Goal: Task Accomplishment & Management: Use online tool/utility

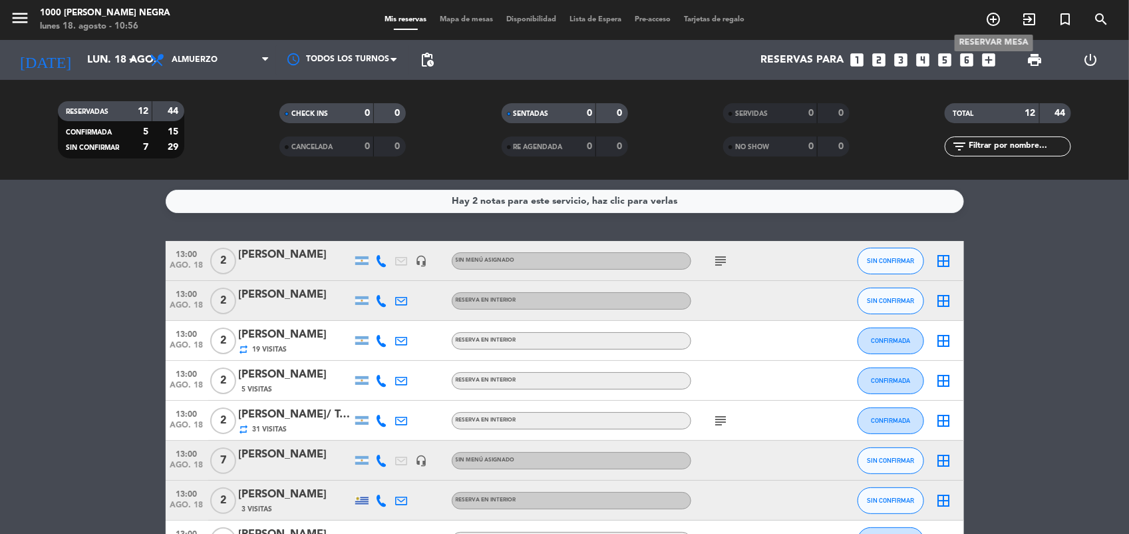
click at [987, 24] on icon "add_circle_outline" at bounding box center [994, 19] width 16 height 16
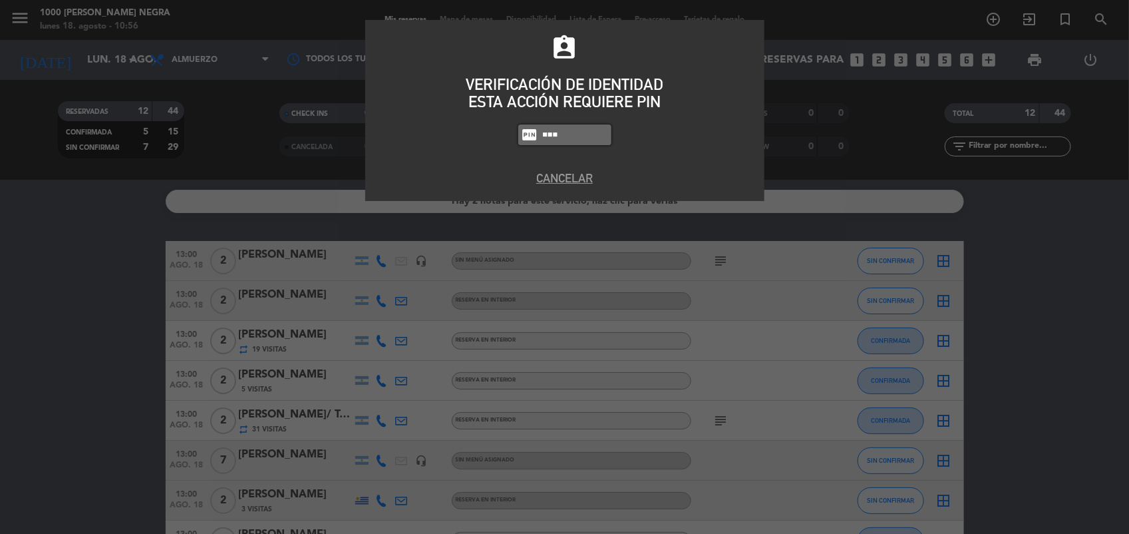
type input "5508"
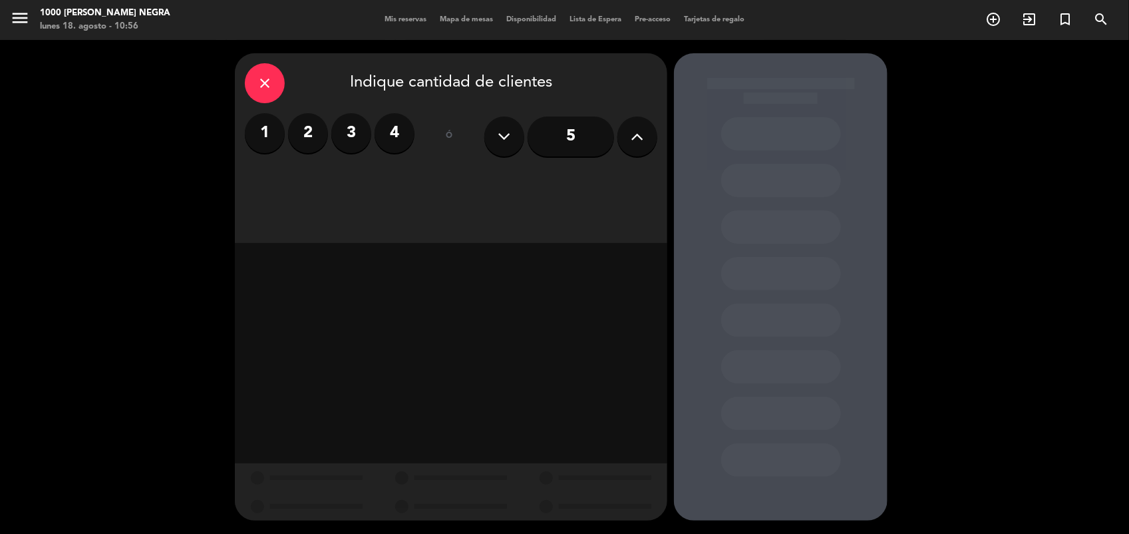
click at [361, 142] on label "3" at bounding box center [351, 133] width 40 height 40
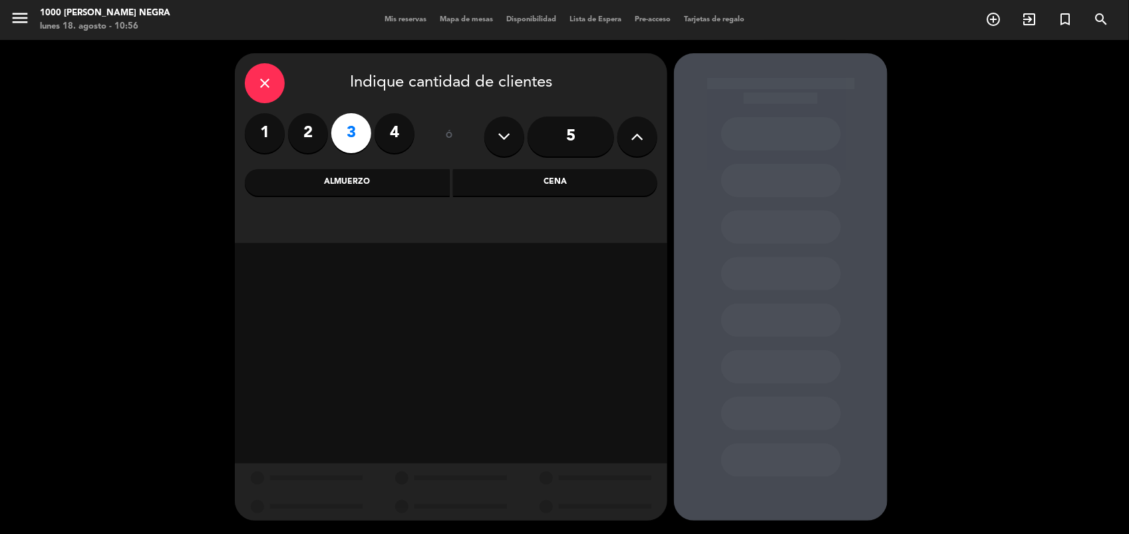
click at [384, 175] on div "Almuerzo" at bounding box center [347, 182] width 205 height 27
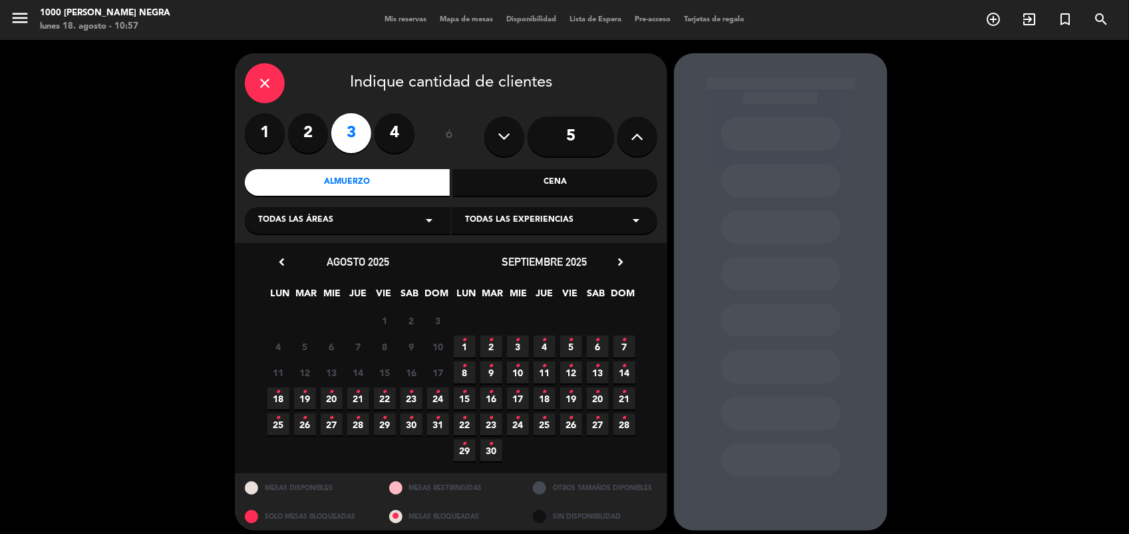
click at [283, 389] on span "18 •" at bounding box center [279, 398] width 22 height 22
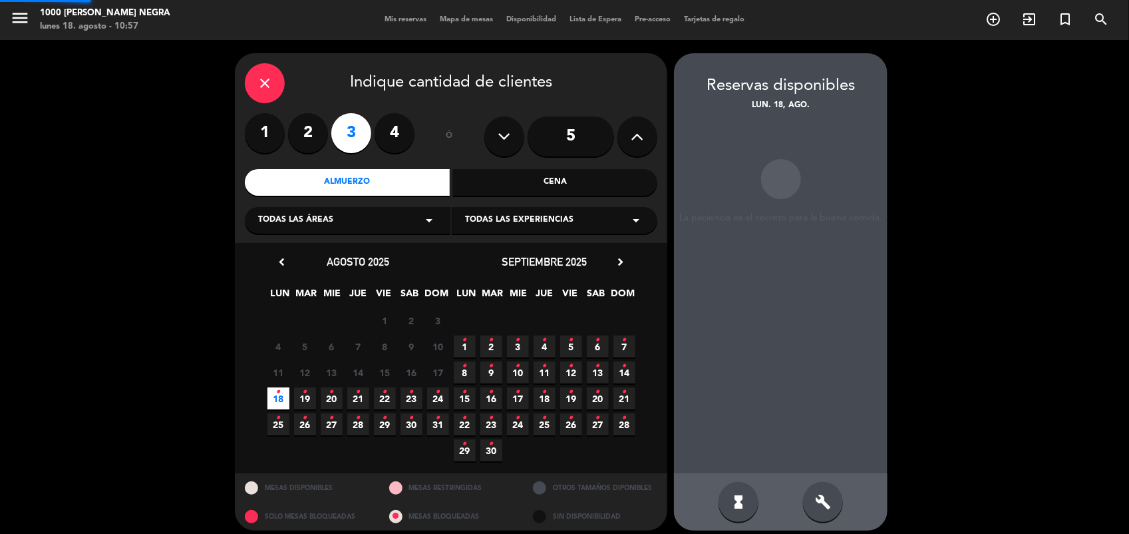
scroll to position [8, 0]
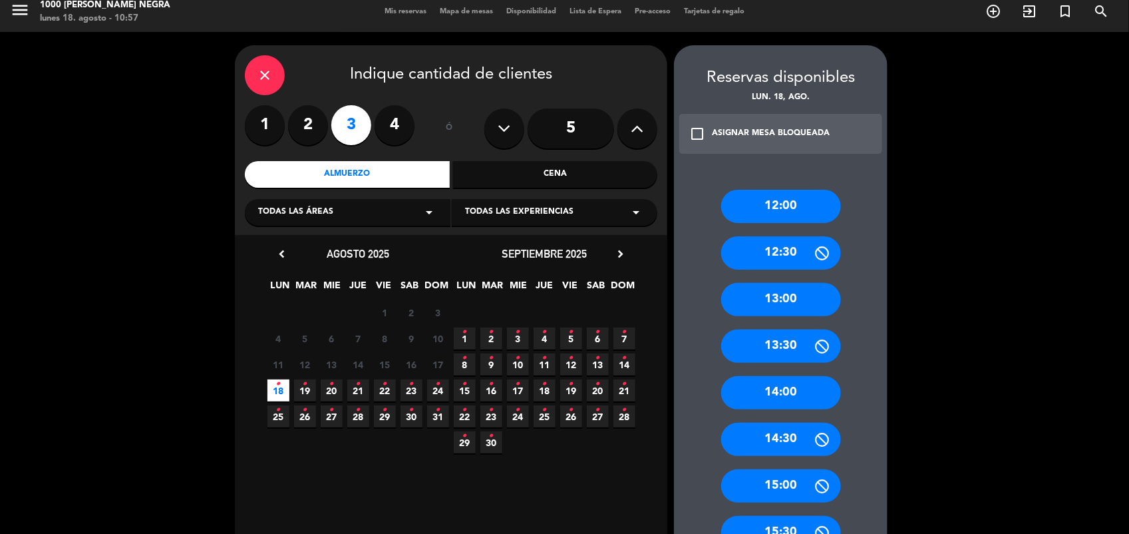
click at [823, 296] on div "13:00" at bounding box center [781, 299] width 120 height 33
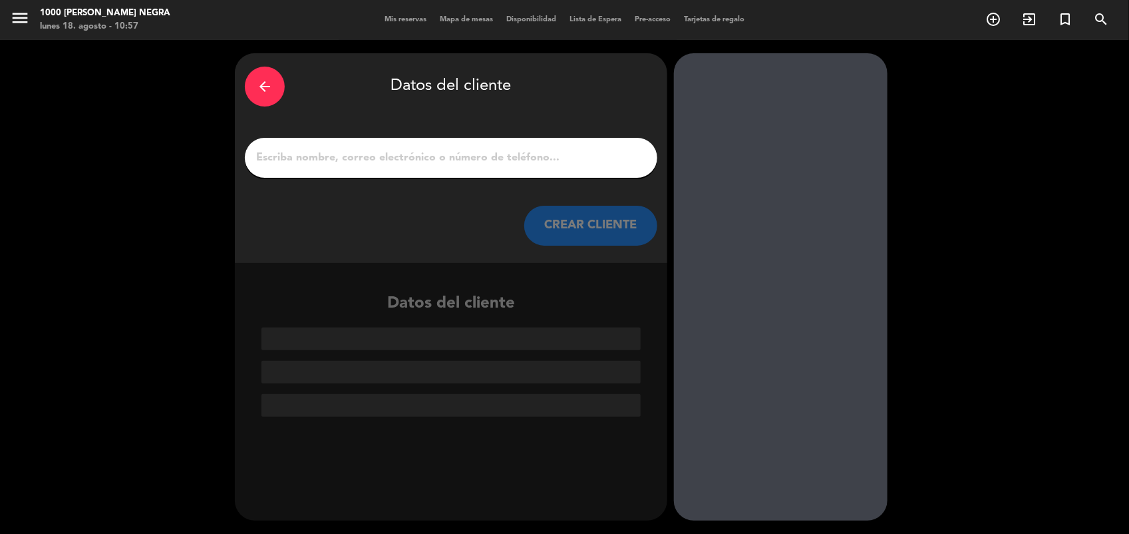
scroll to position [0, 0]
click at [604, 160] on input "1" at bounding box center [451, 157] width 393 height 19
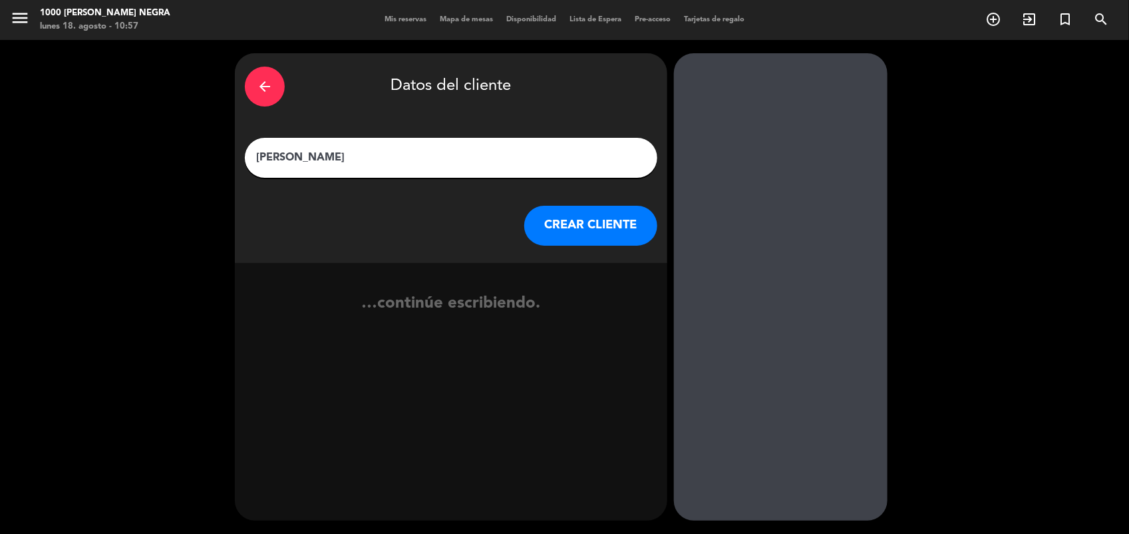
type input "[PERSON_NAME]"
click at [624, 224] on button "CREAR CLIENTE" at bounding box center [590, 226] width 133 height 40
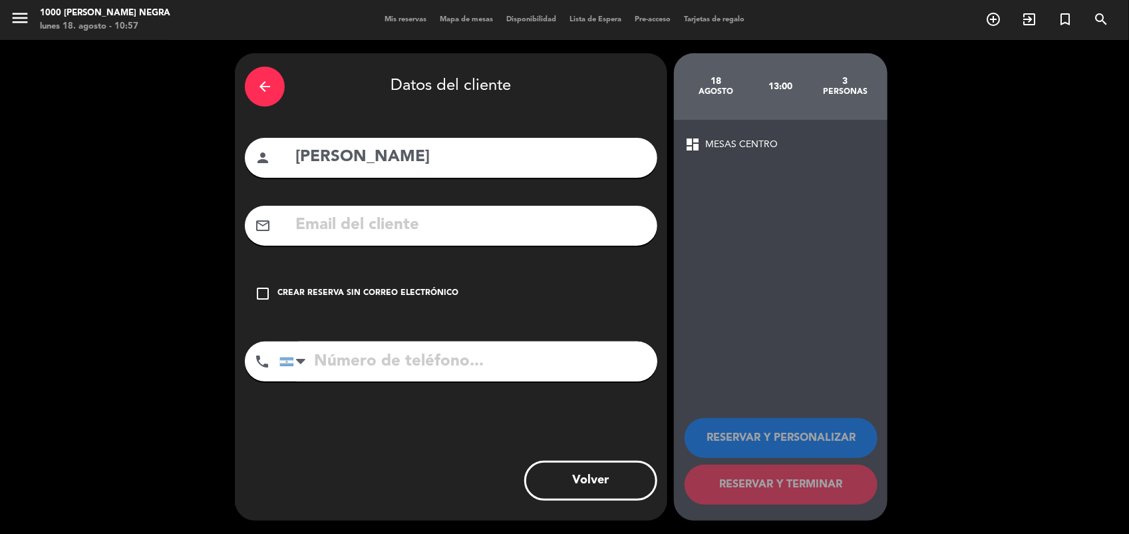
click at [313, 374] on input "tel" at bounding box center [469, 361] width 378 height 40
click at [265, 297] on icon "check_box_outline_blank" at bounding box center [263, 294] width 16 height 16
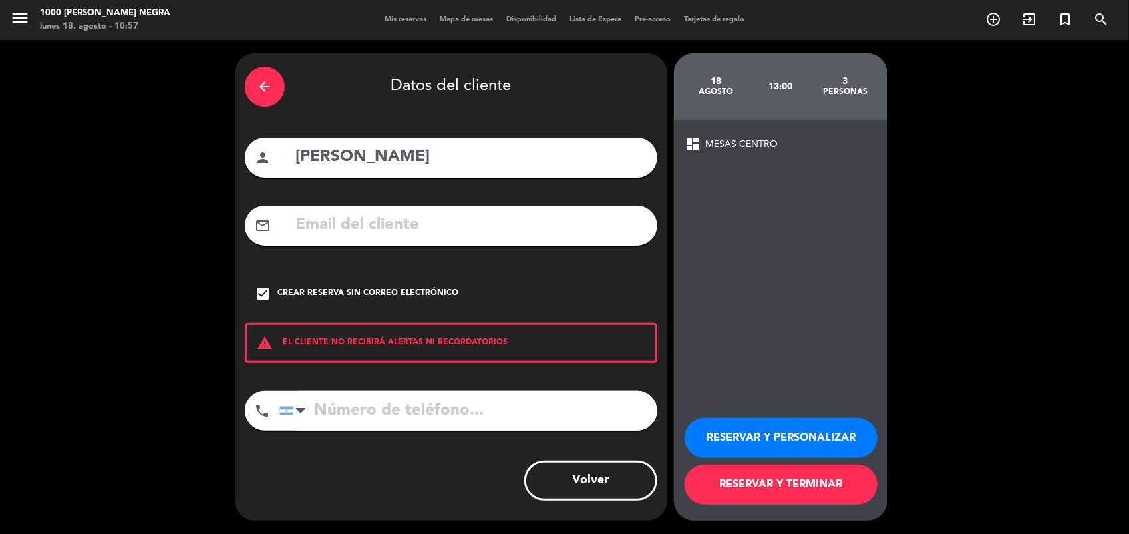
click at [846, 477] on button "RESERVAR Y TERMINAR" at bounding box center [781, 485] width 193 height 40
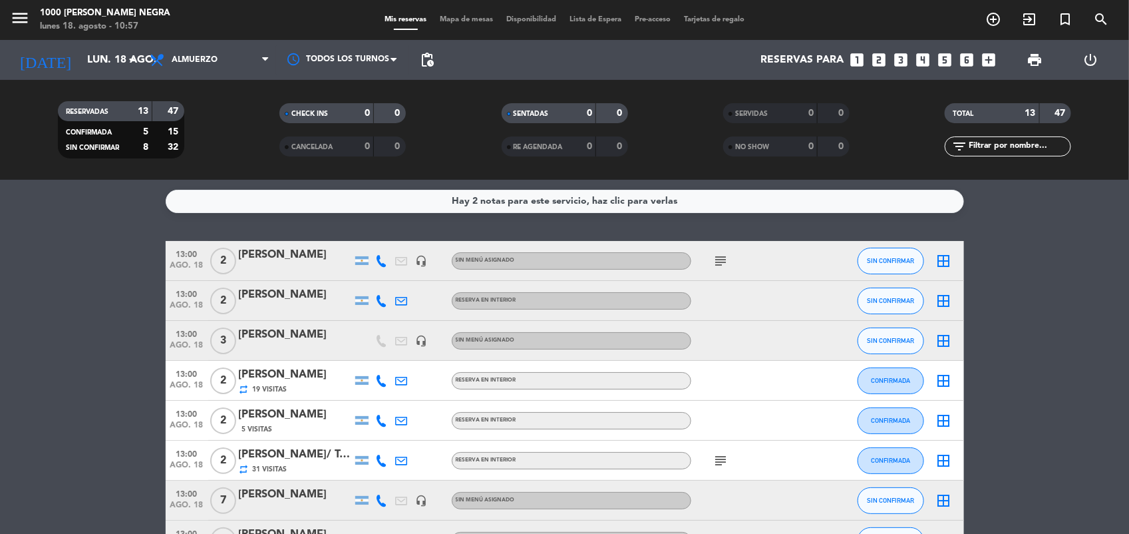
click at [944, 254] on icon "border_all" at bounding box center [944, 261] width 16 height 16
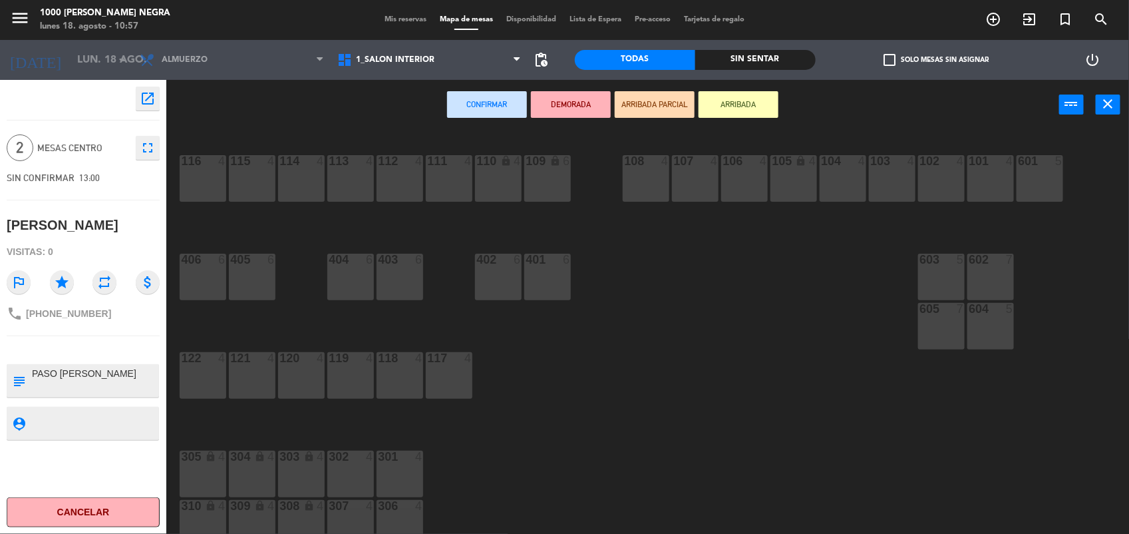
click at [403, 195] on div "112 4" at bounding box center [400, 178] width 47 height 47
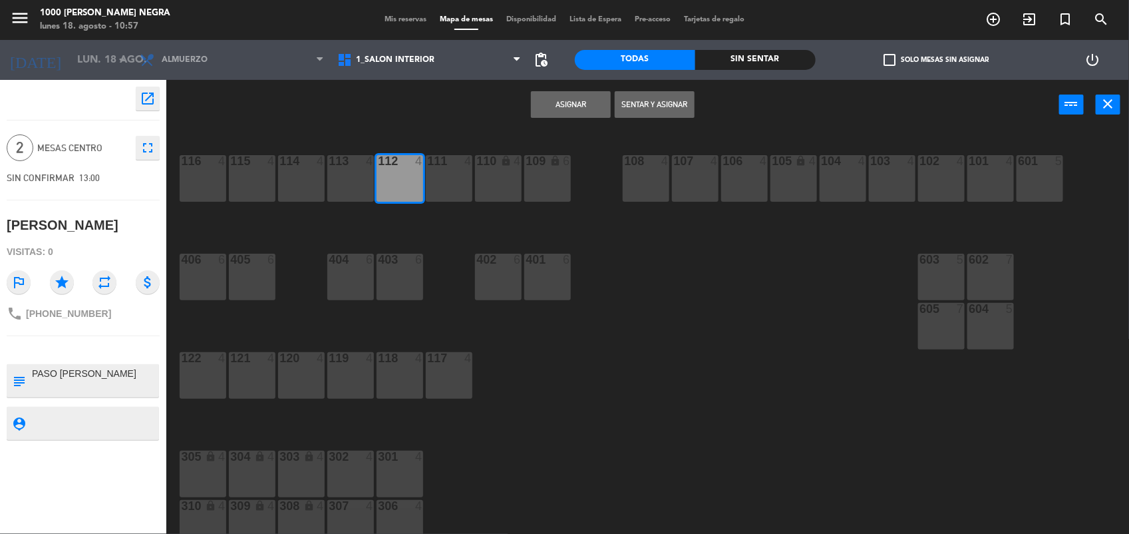
click at [557, 105] on button "Asignar" at bounding box center [571, 104] width 80 height 27
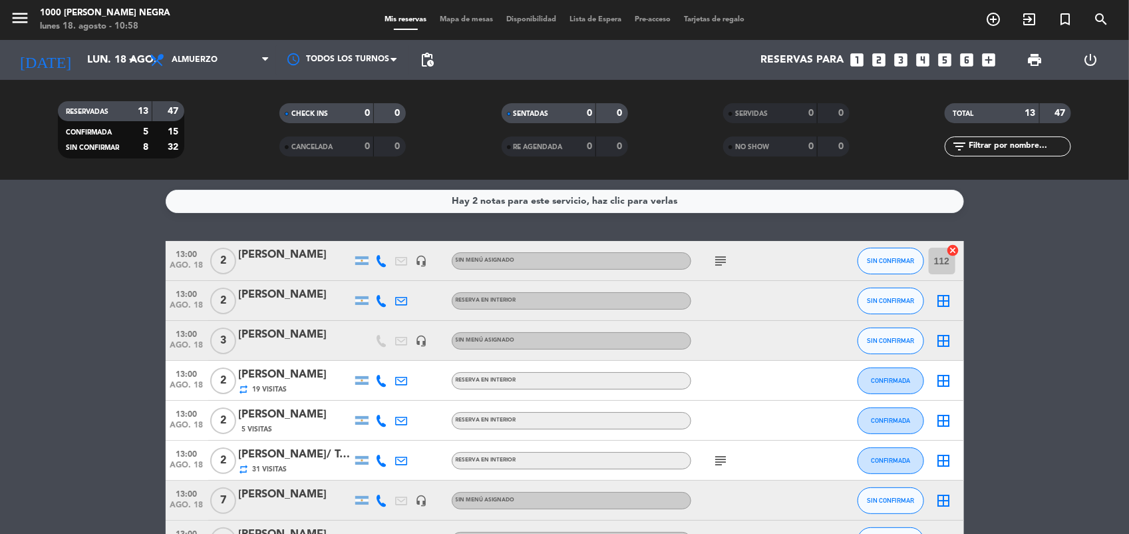
click at [948, 306] on icon "border_all" at bounding box center [944, 301] width 16 height 16
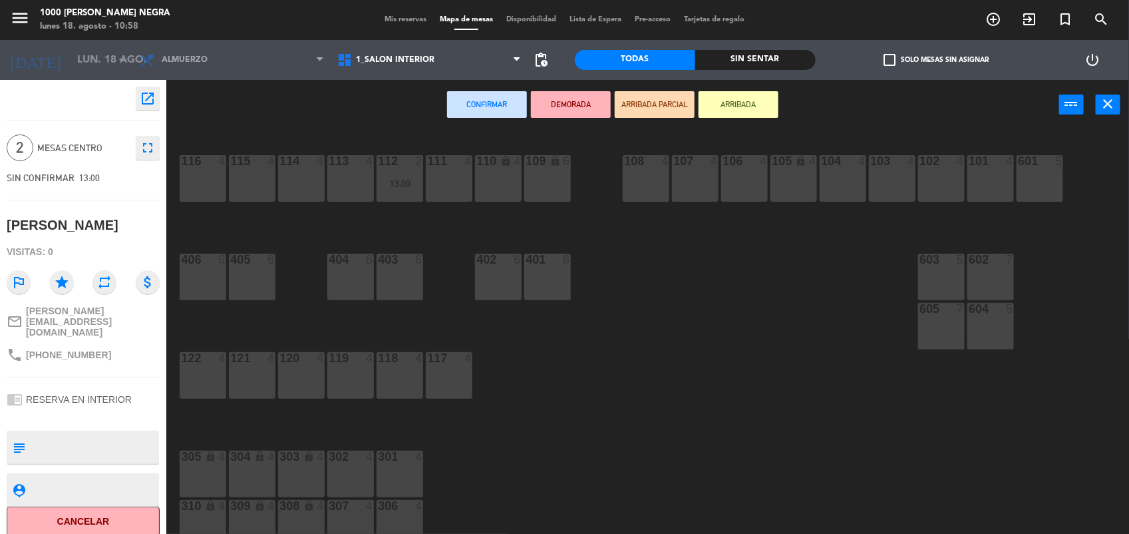
click at [271, 178] on div "115 4" at bounding box center [252, 178] width 47 height 47
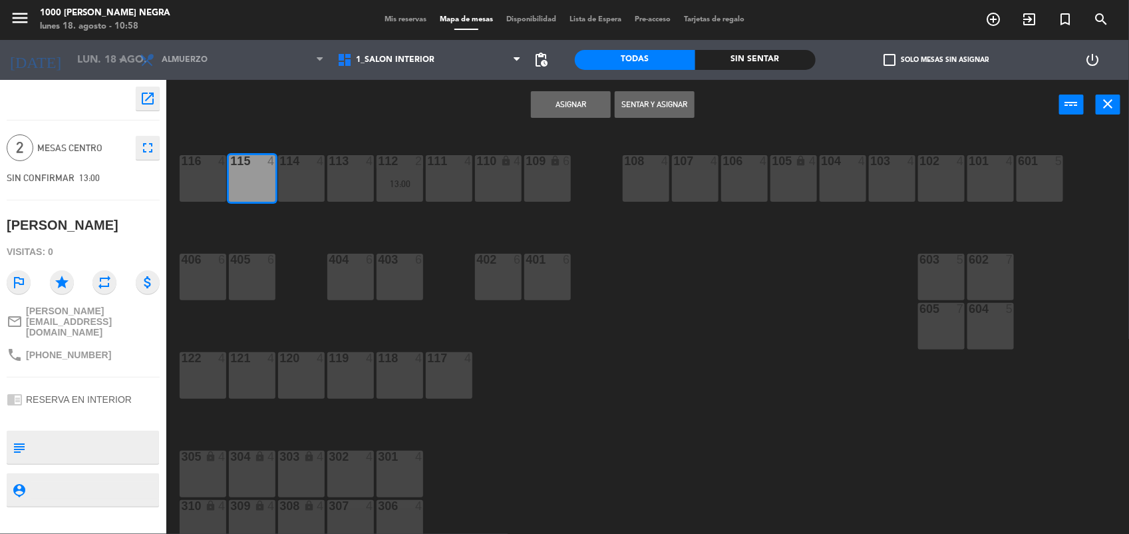
click at [544, 110] on button "Asignar" at bounding box center [571, 104] width 80 height 27
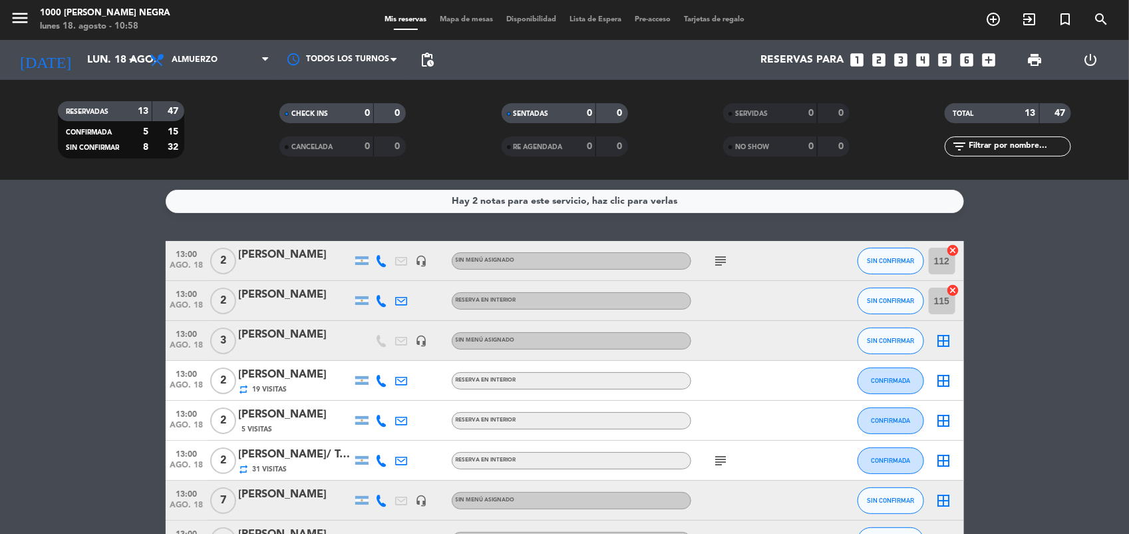
click at [940, 341] on icon "border_all" at bounding box center [944, 341] width 16 height 16
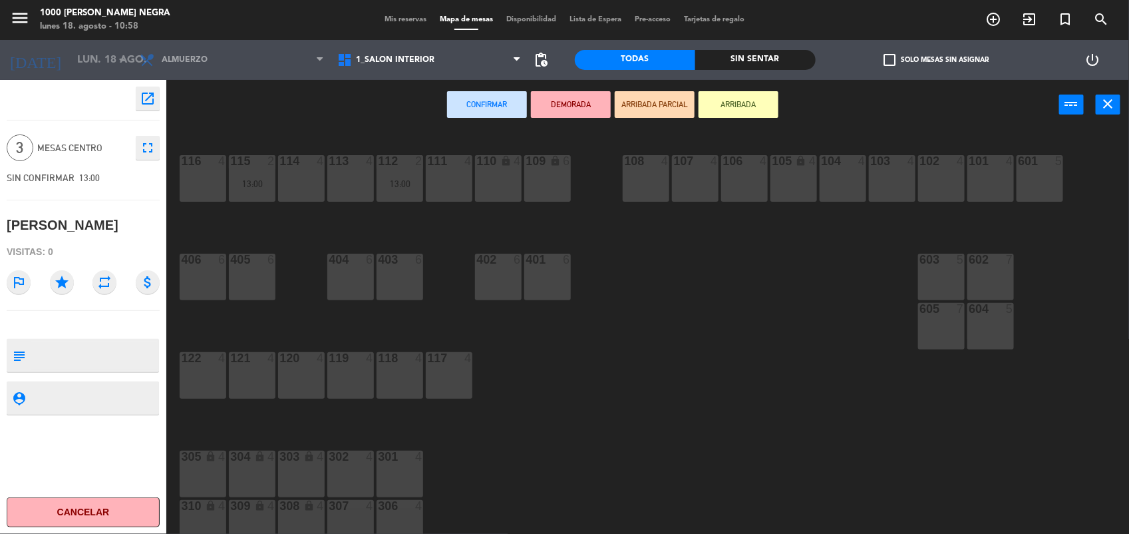
click at [431, 371] on div "117 4" at bounding box center [449, 375] width 47 height 47
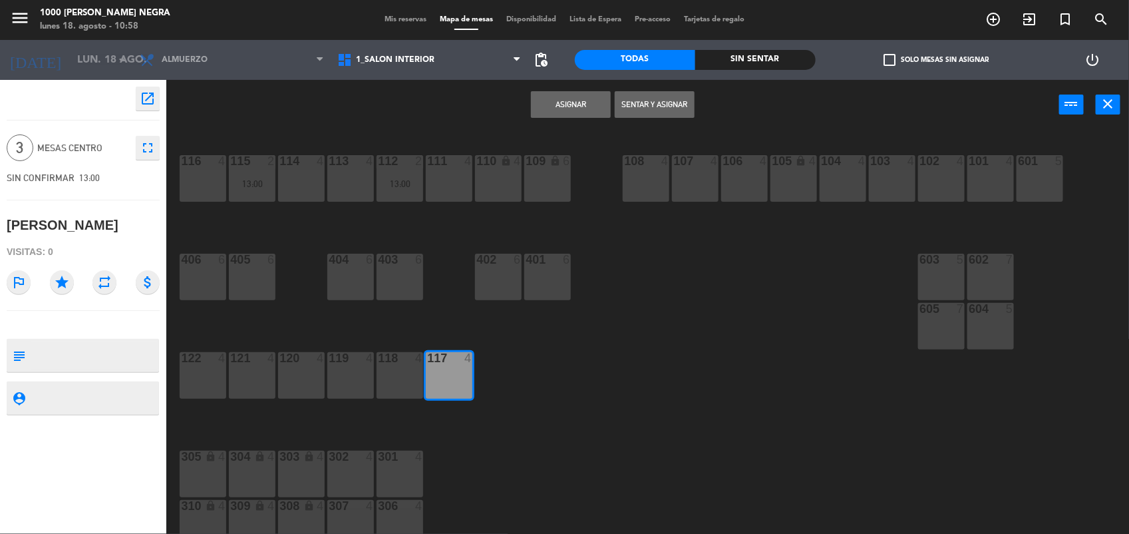
click at [572, 114] on button "Asignar" at bounding box center [571, 104] width 80 height 27
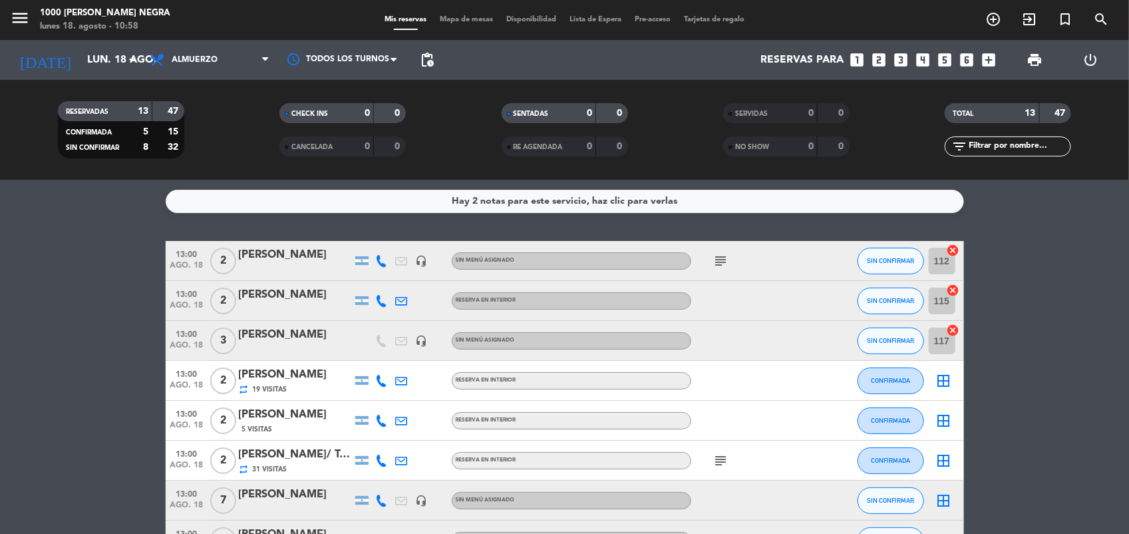
click at [952, 381] on icon "border_all" at bounding box center [944, 381] width 16 height 16
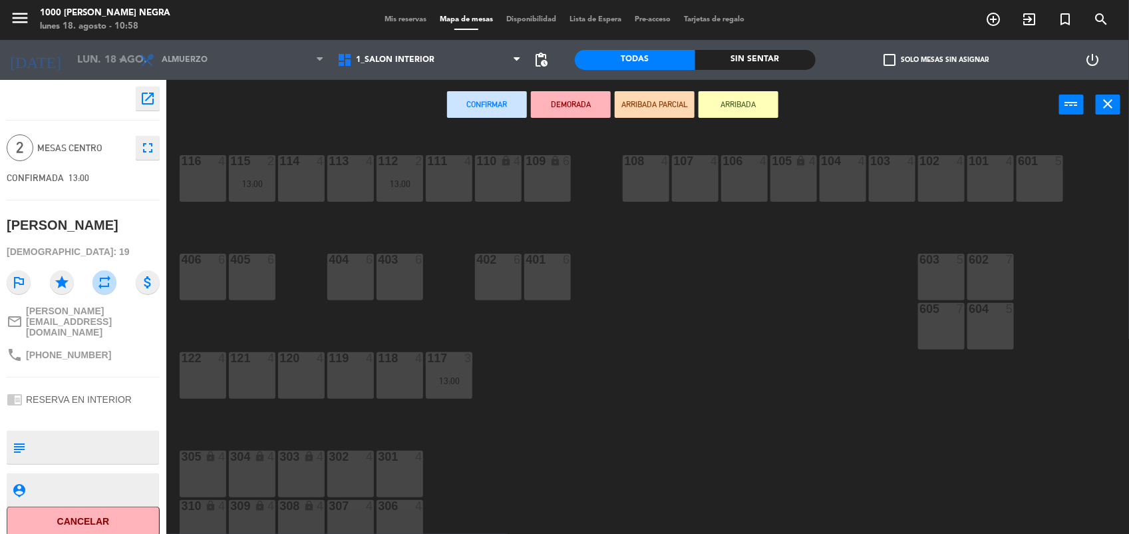
click at [351, 369] on div "119 4" at bounding box center [350, 375] width 47 height 47
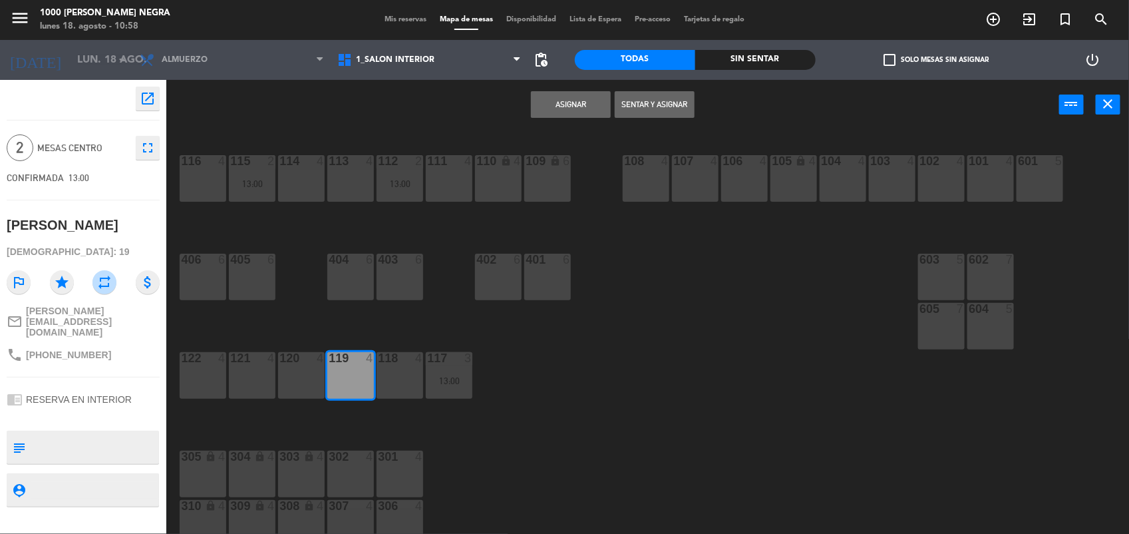
click at [349, 371] on div "119 4" at bounding box center [350, 375] width 47 height 47
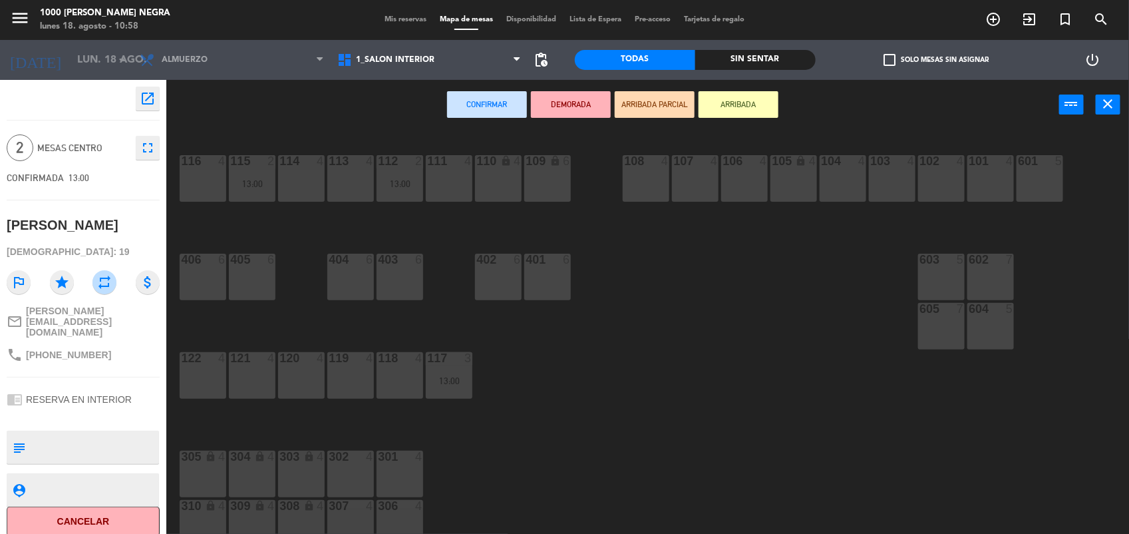
click at [702, 185] on div "107 4" at bounding box center [695, 178] width 47 height 47
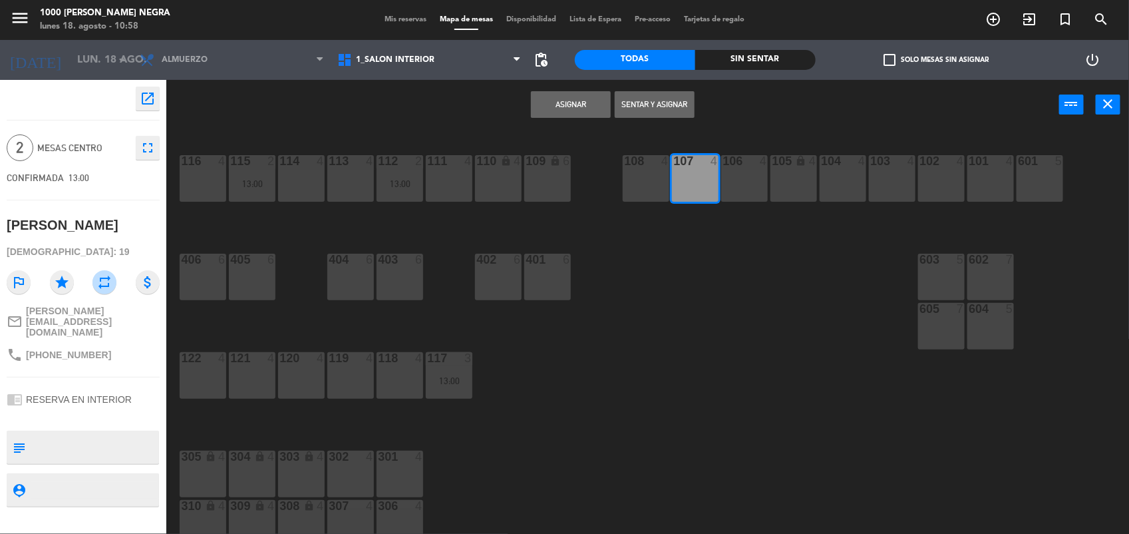
click at [574, 104] on button "Asignar" at bounding box center [571, 104] width 80 height 27
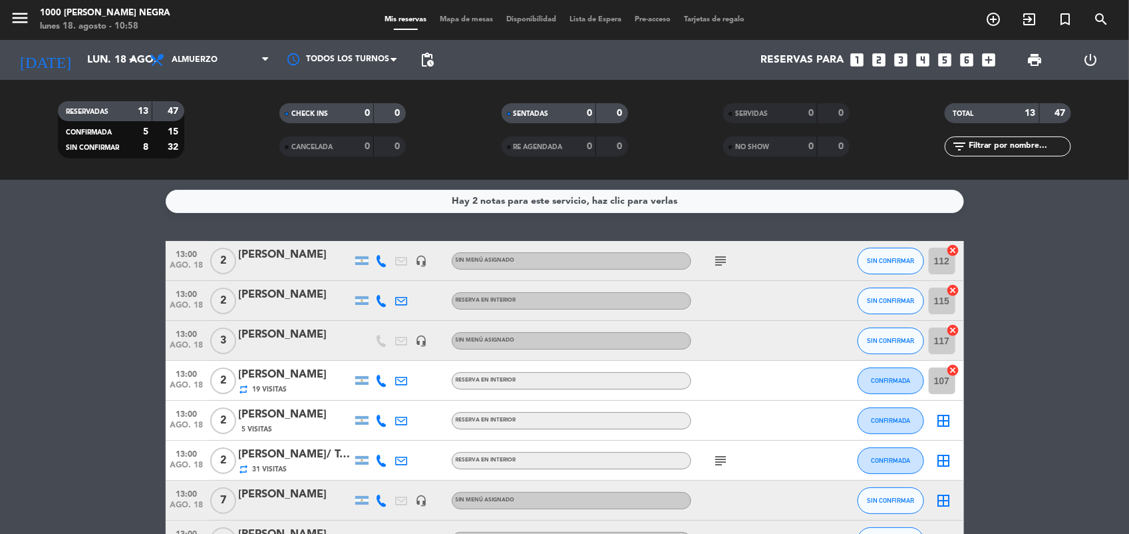
click at [943, 413] on icon "border_all" at bounding box center [944, 421] width 16 height 16
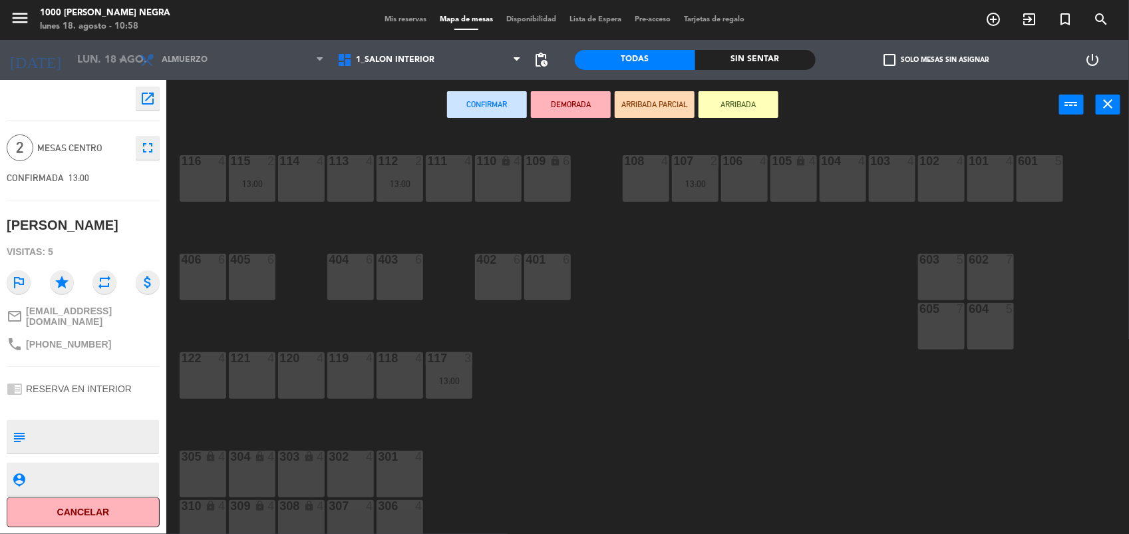
click at [841, 184] on div "104 4" at bounding box center [843, 178] width 47 height 47
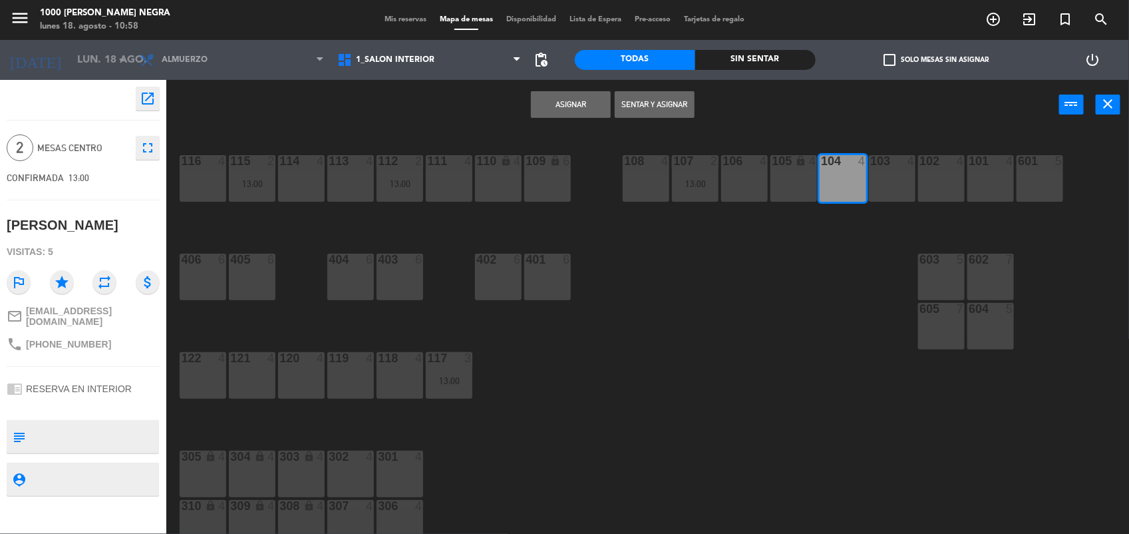
click at [566, 101] on button "Asignar" at bounding box center [571, 104] width 80 height 27
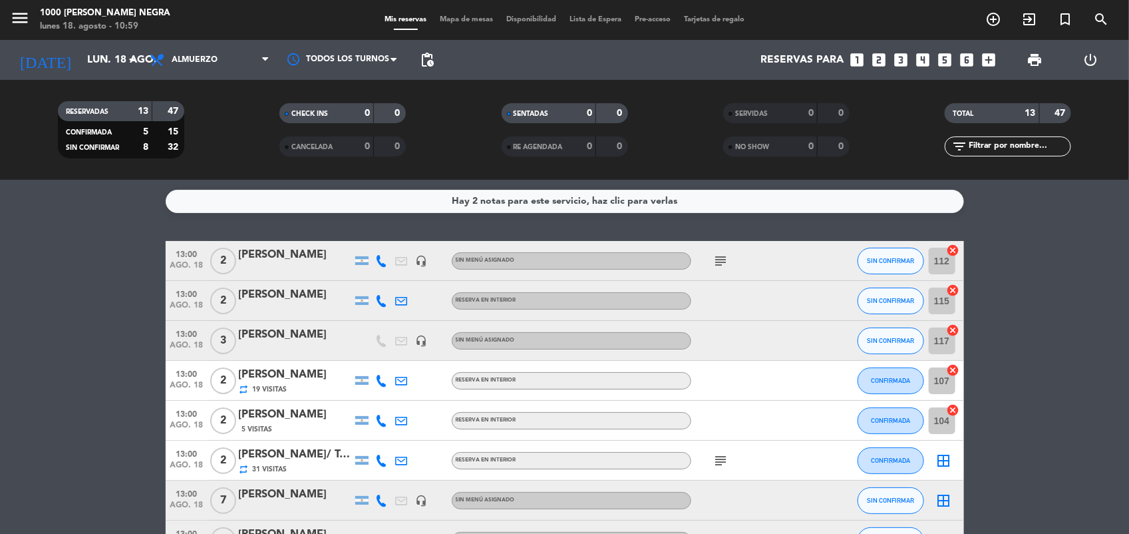
click at [940, 461] on icon "border_all" at bounding box center [944, 461] width 16 height 16
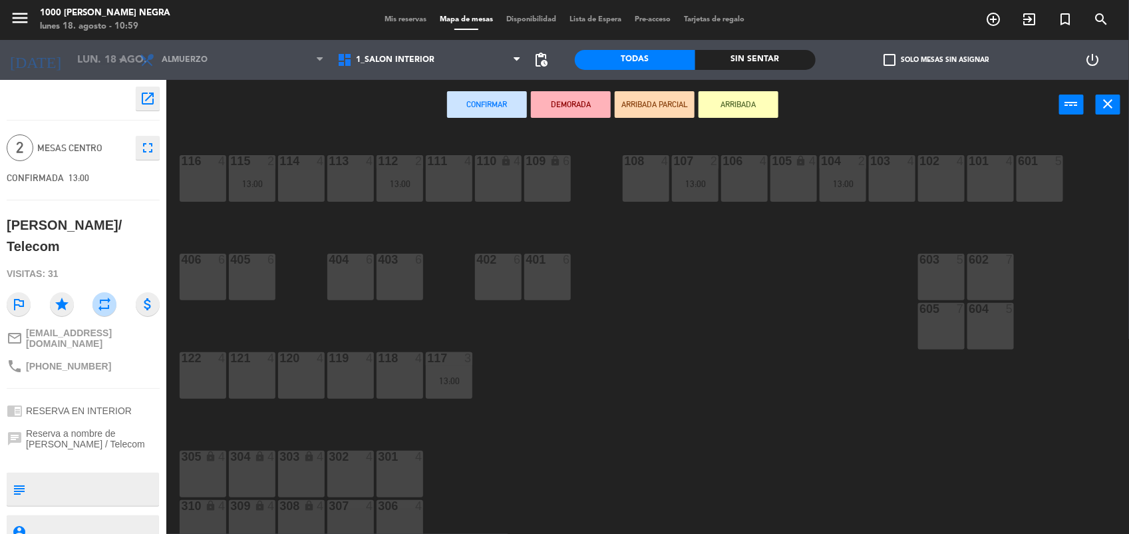
click at [427, 188] on div "111 4" at bounding box center [449, 178] width 47 height 47
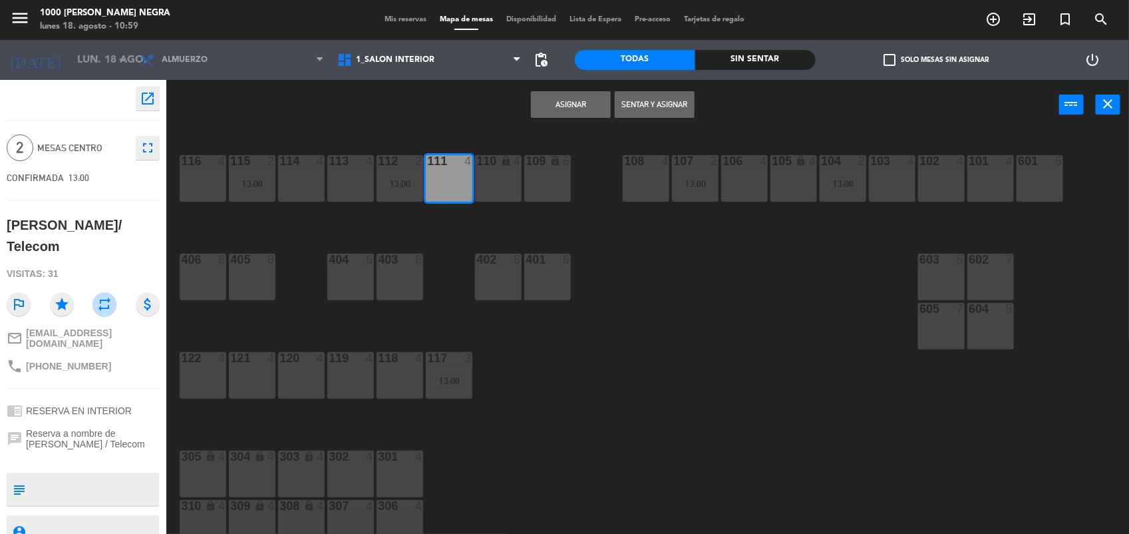
click at [560, 106] on button "Asignar" at bounding box center [571, 104] width 80 height 27
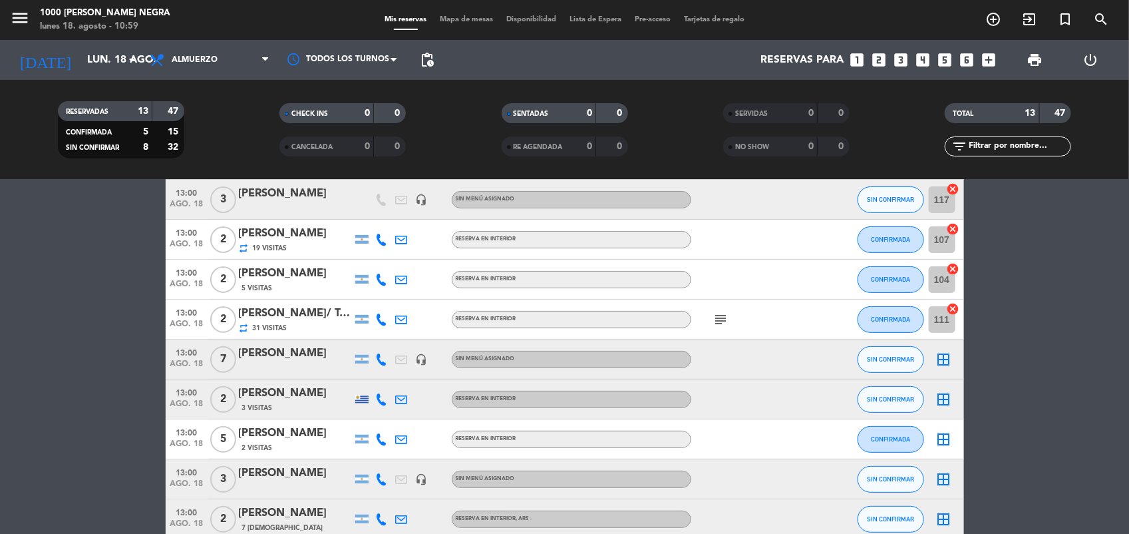
scroll to position [142, 0]
click at [946, 357] on icon "border_all" at bounding box center [944, 359] width 16 height 16
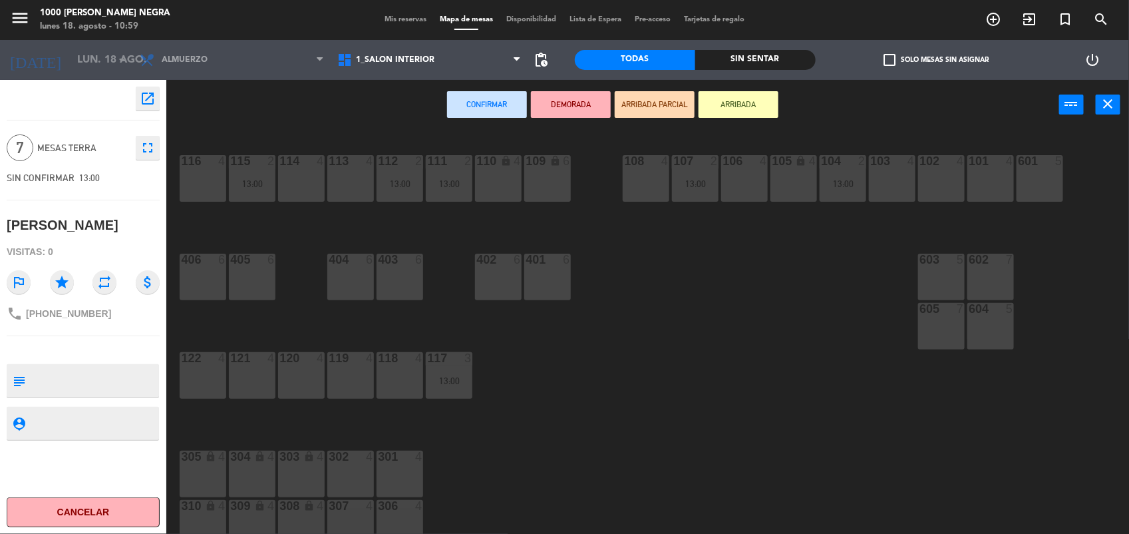
click at [988, 286] on div "602 7" at bounding box center [991, 277] width 47 height 47
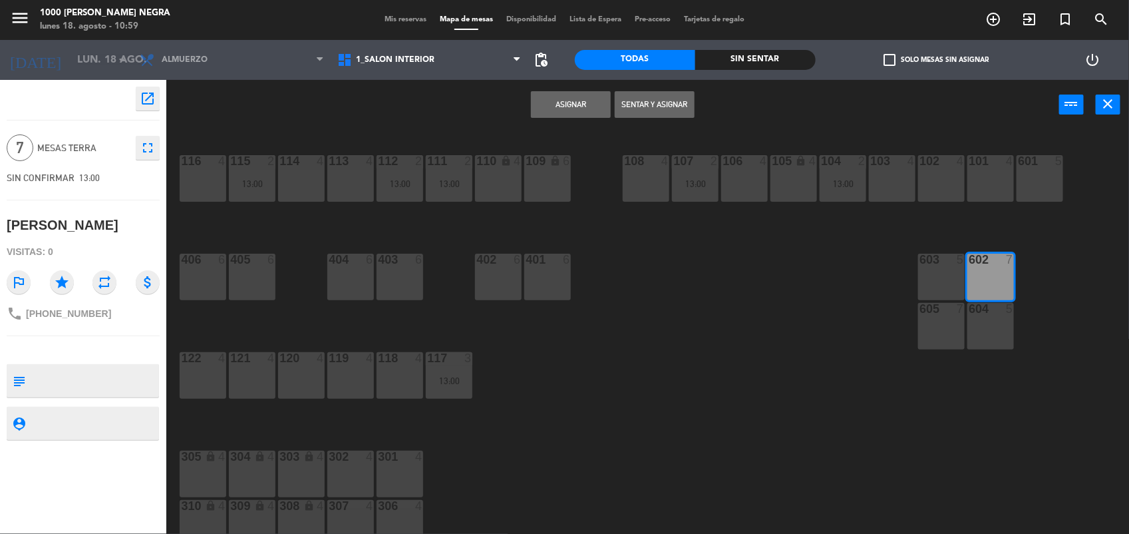
click at [574, 98] on button "Asignar" at bounding box center [571, 104] width 80 height 27
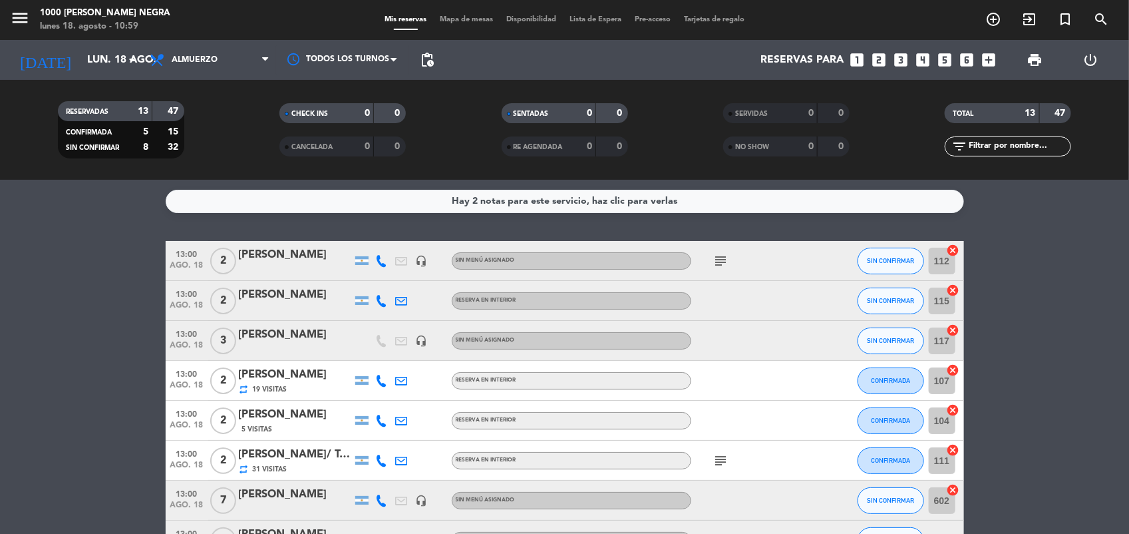
scroll to position [91, 0]
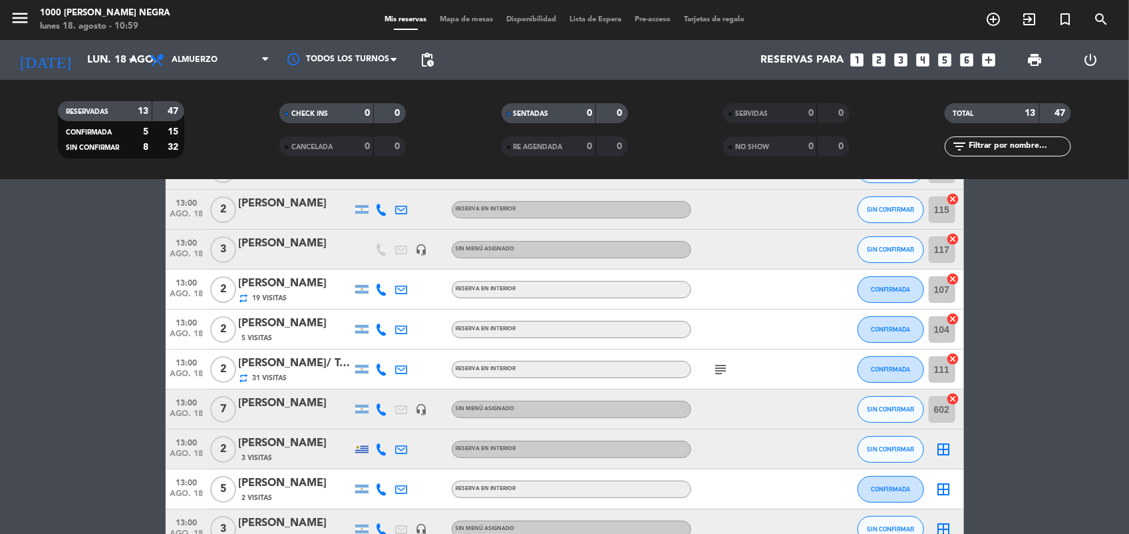
click at [948, 446] on icon "border_all" at bounding box center [944, 449] width 16 height 16
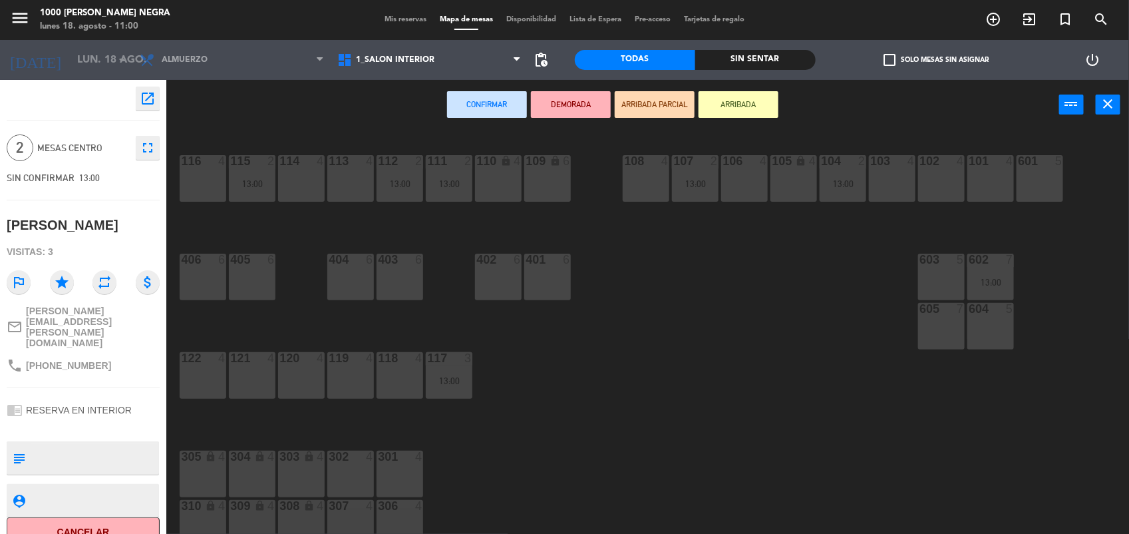
click at [344, 388] on div "119 4" at bounding box center [350, 375] width 47 height 47
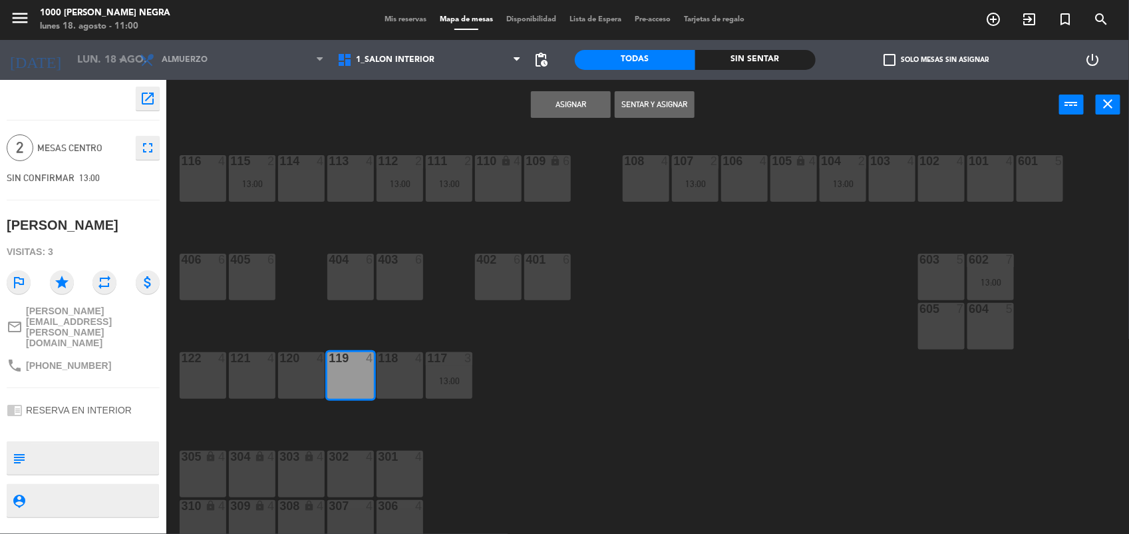
click at [584, 105] on button "Asignar" at bounding box center [571, 104] width 80 height 27
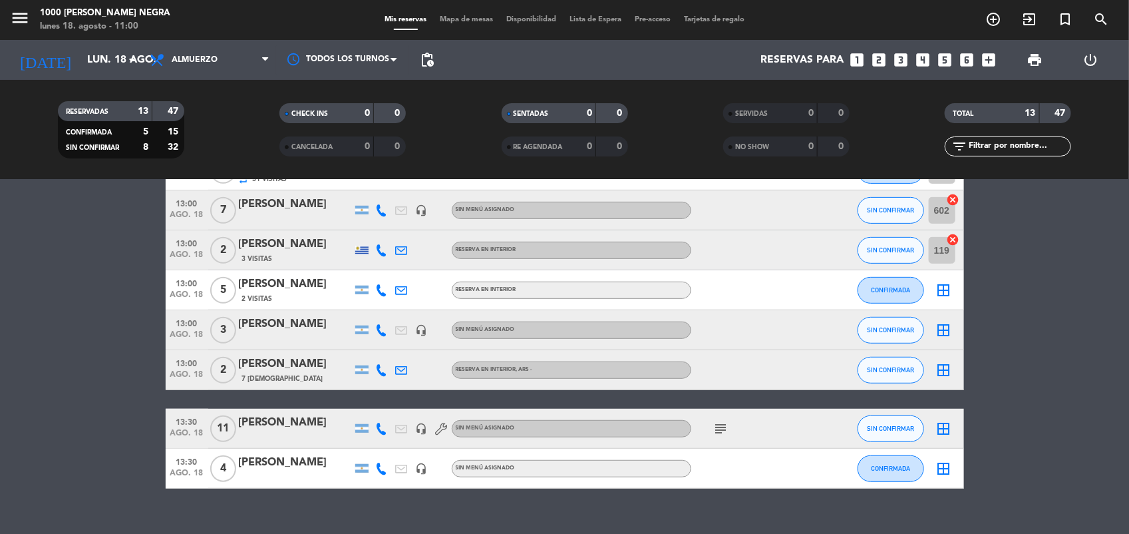
scroll to position [294, 0]
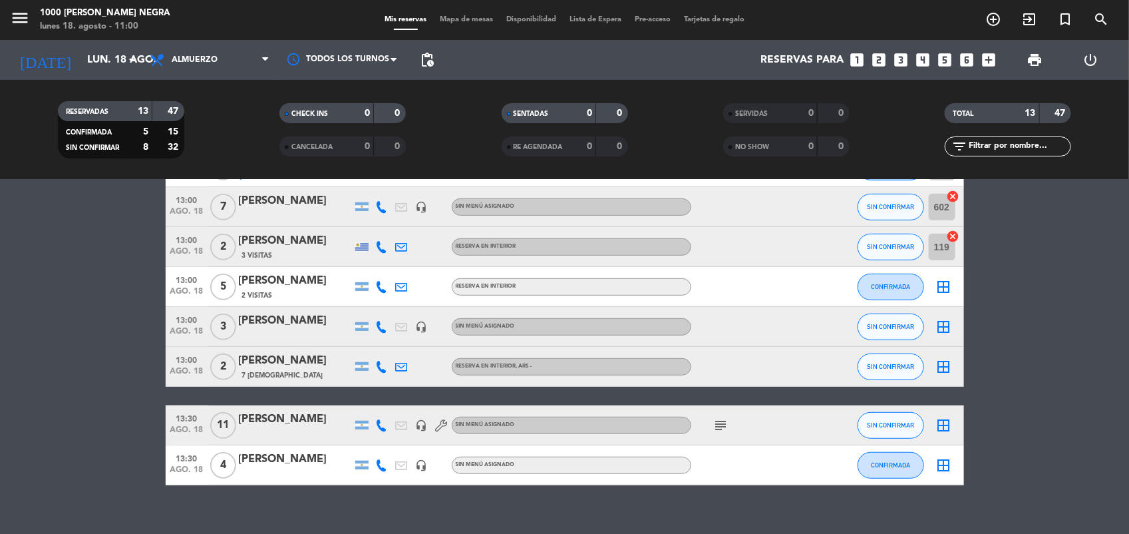
click at [943, 286] on icon "border_all" at bounding box center [944, 287] width 16 height 16
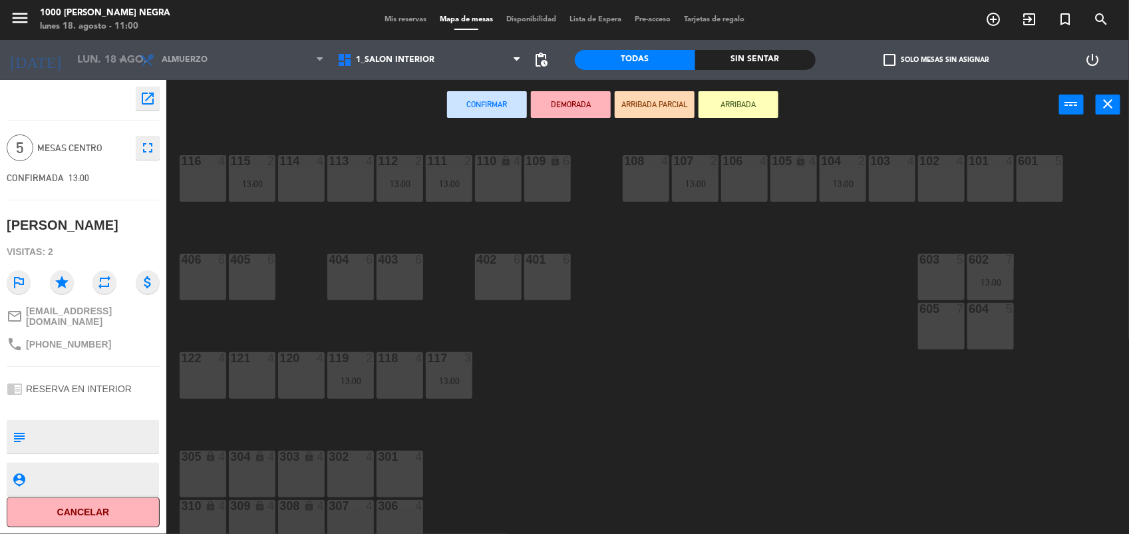
click at [307, 383] on div "120 4" at bounding box center [301, 375] width 47 height 47
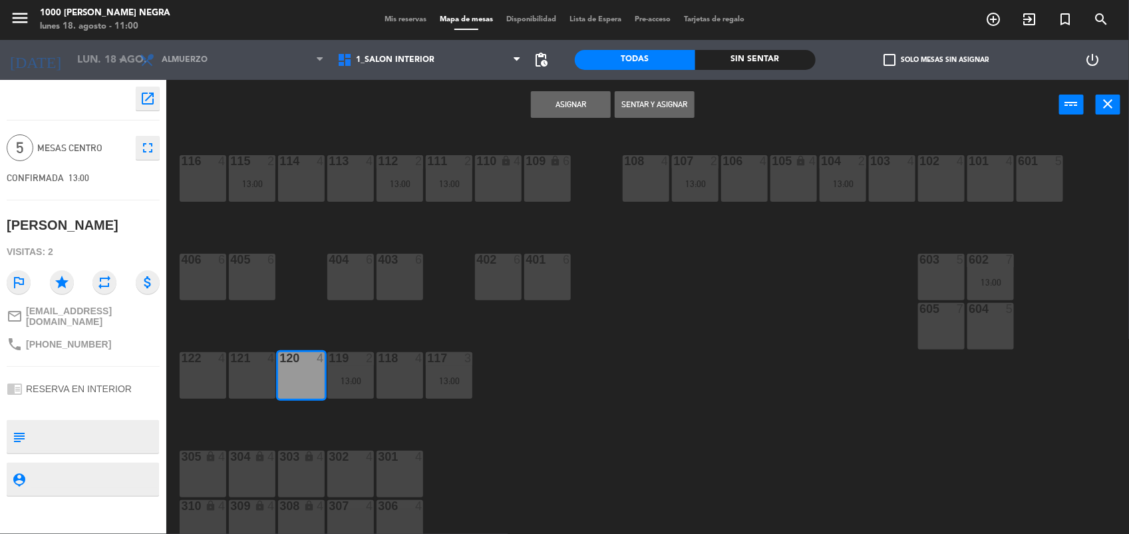
click at [580, 110] on button "Asignar" at bounding box center [571, 104] width 80 height 27
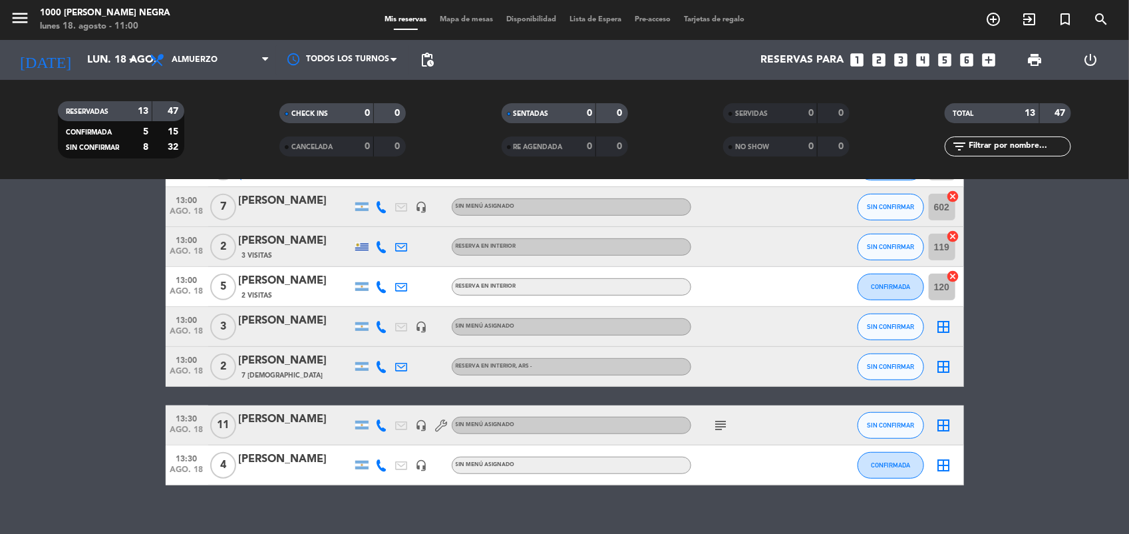
scroll to position [294, 0]
click at [940, 318] on icon "border_all" at bounding box center [944, 326] width 16 height 16
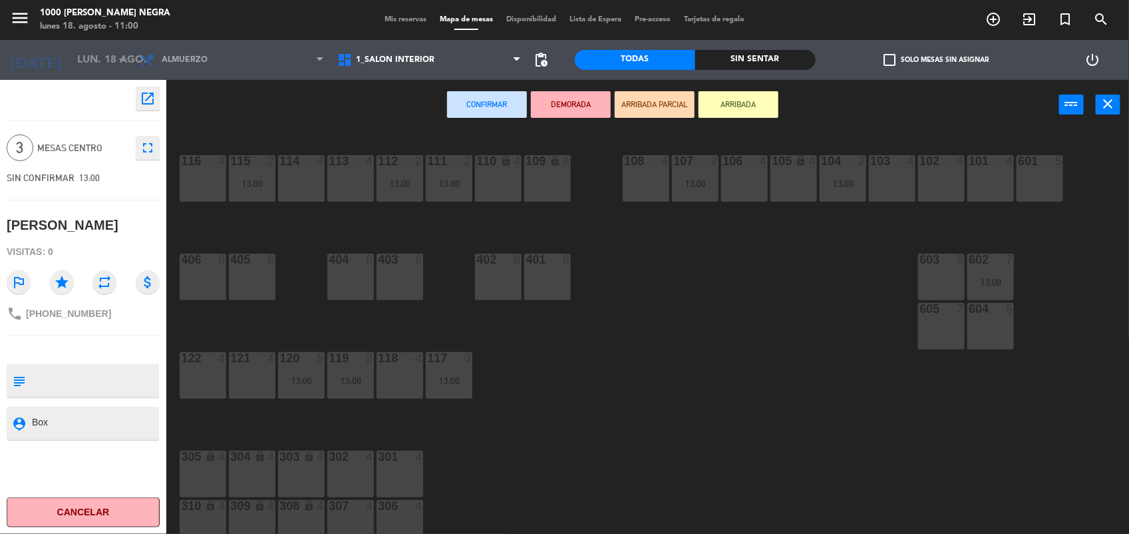
click at [198, 178] on div "116 4" at bounding box center [203, 178] width 47 height 47
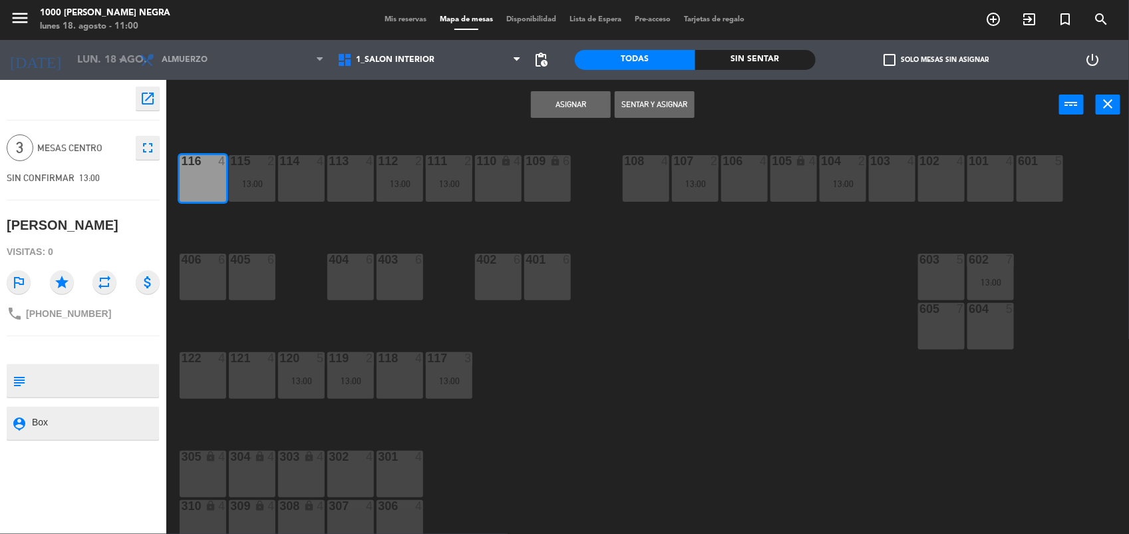
click at [548, 107] on button "Asignar" at bounding box center [571, 104] width 80 height 27
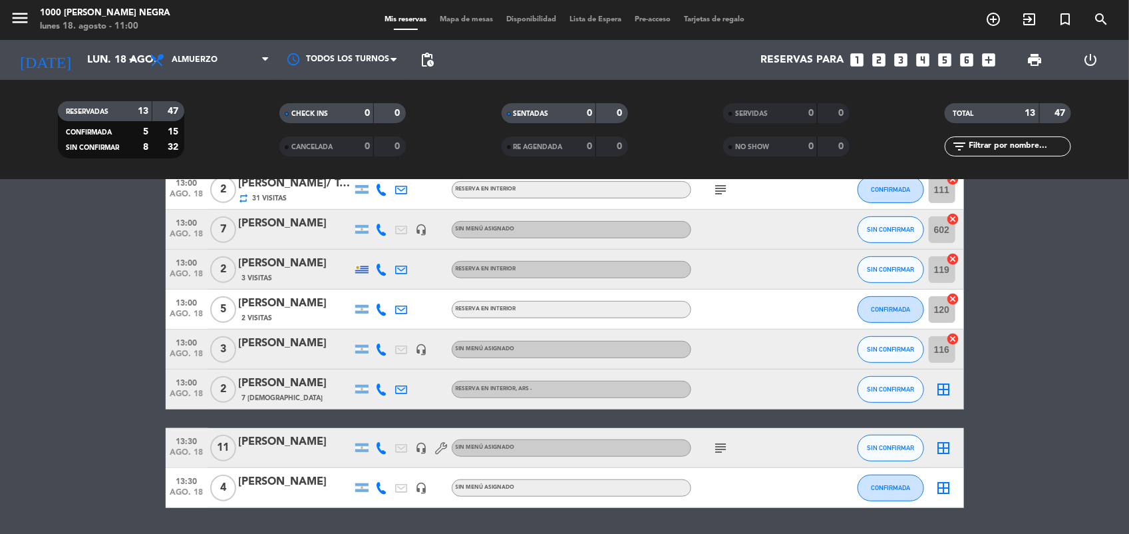
scroll to position [311, 0]
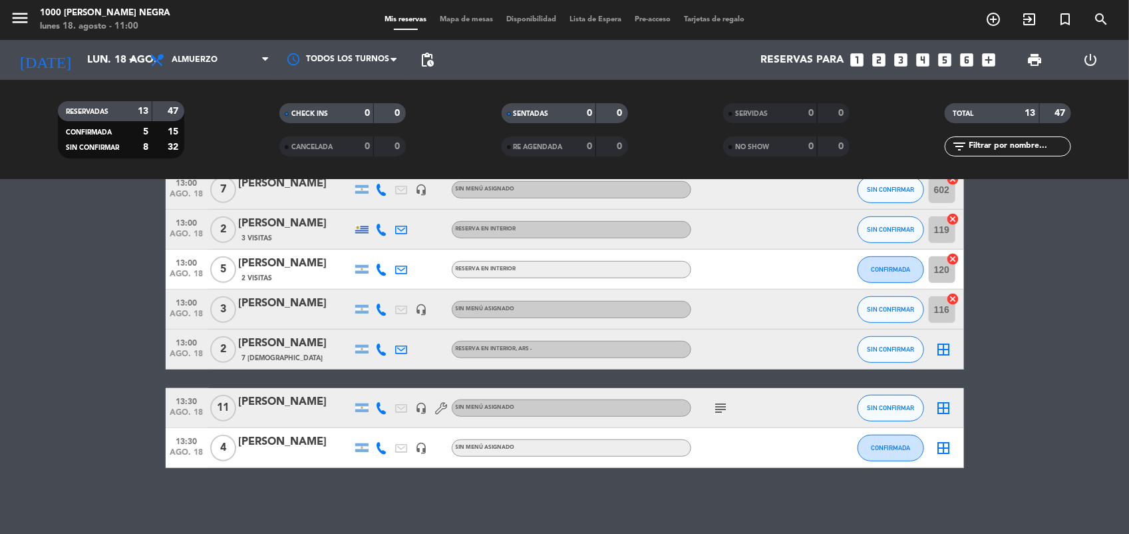
click at [945, 344] on icon "border_all" at bounding box center [944, 349] width 16 height 16
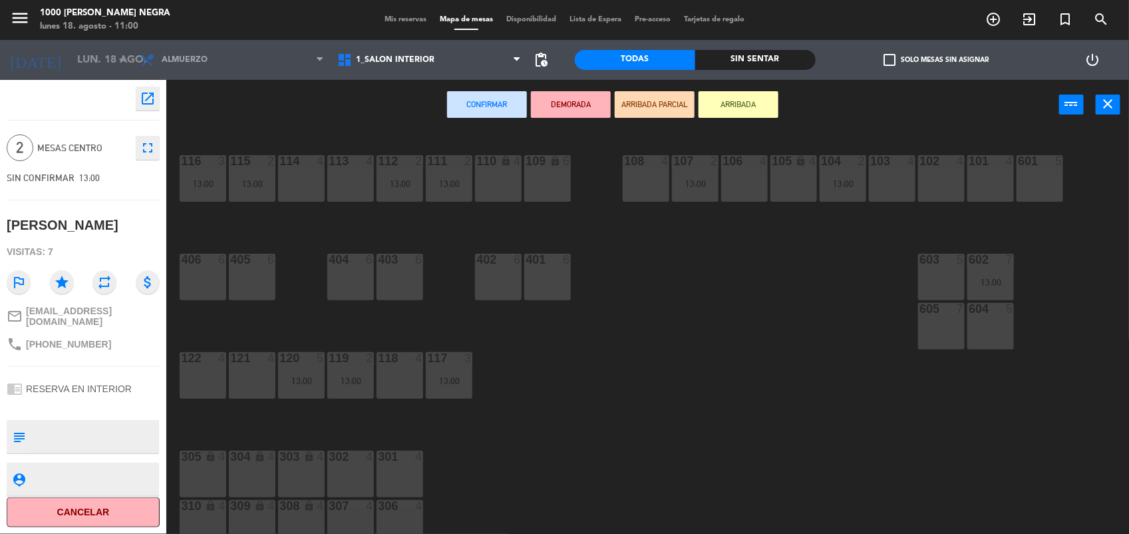
click at [198, 370] on div "122 4" at bounding box center [203, 375] width 47 height 47
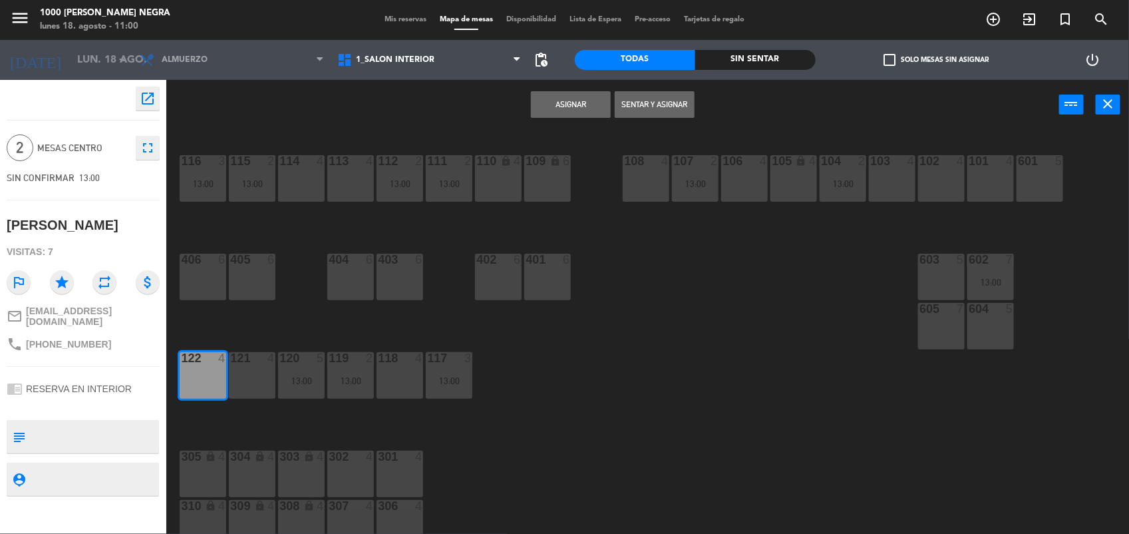
click at [572, 114] on button "Asignar" at bounding box center [571, 104] width 80 height 27
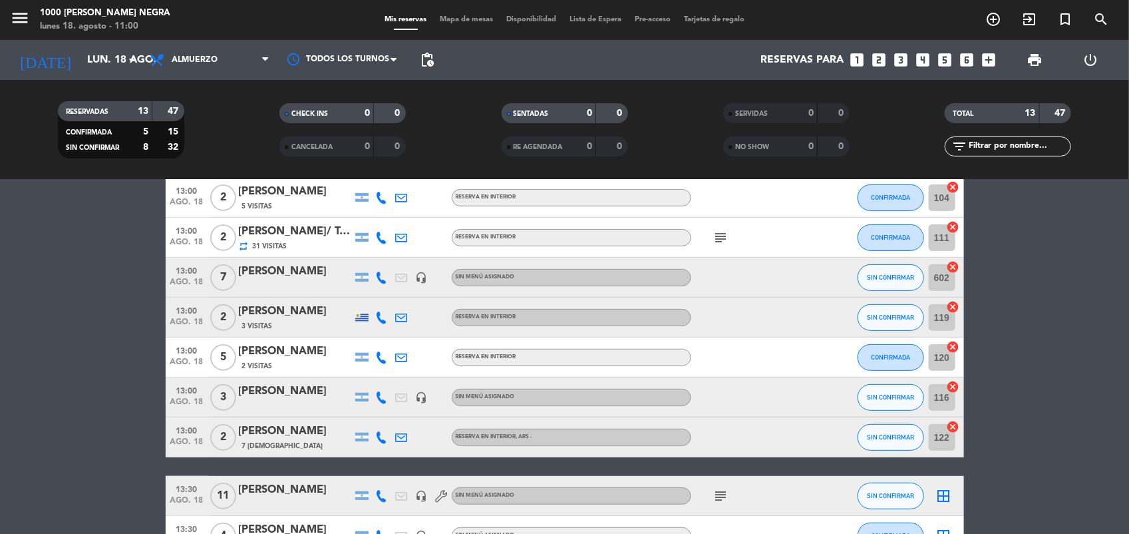
scroll to position [311, 0]
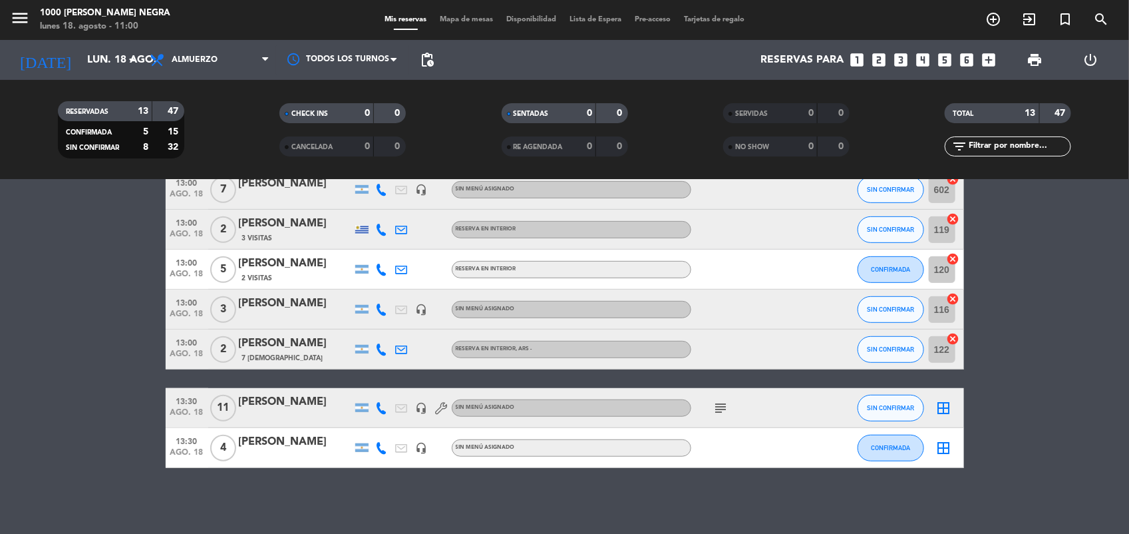
click at [723, 409] on icon "subject" at bounding box center [721, 408] width 16 height 16
click at [1038, 385] on bookings-row "13:00 ago. 18 2 [PERSON_NAME] headset_mic Sin menú asignado subject SIN CONFIRM…" at bounding box center [564, 199] width 1129 height 538
click at [944, 408] on icon "border_all" at bounding box center [944, 408] width 16 height 16
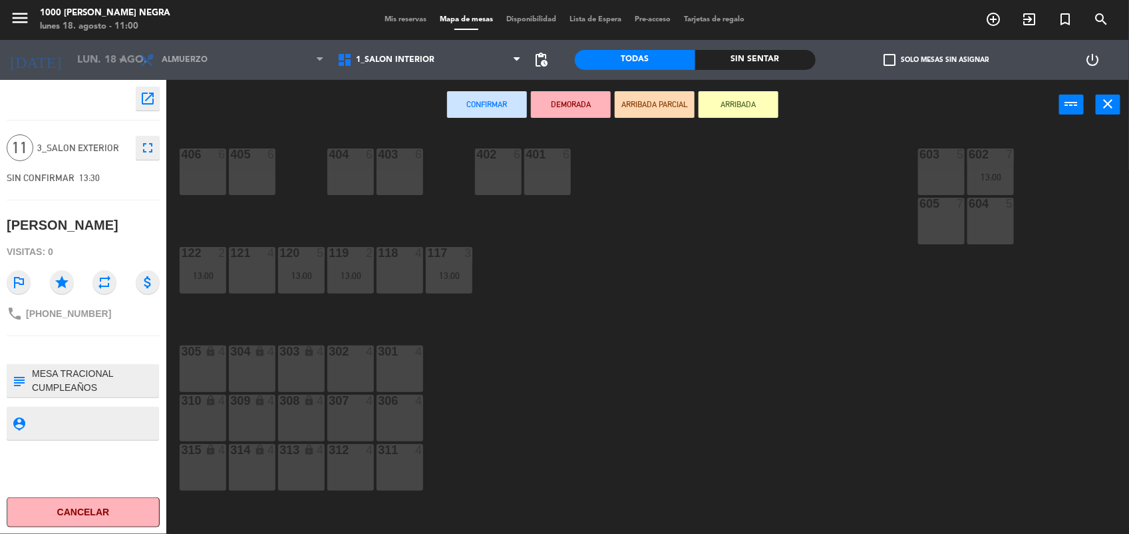
scroll to position [106, 0]
drag, startPoint x: 473, startPoint y: 358, endPoint x: 374, endPoint y: 373, distance: 99.7
click at [374, 373] on div "116 3 13:00 115 2 13:00 114 4 113 4 112 2 13:00 111 2 13:00 110 lock 4 109 lock…" at bounding box center [654, 334] width 952 height 404
drag, startPoint x: 374, startPoint y: 373, endPoint x: 506, endPoint y: 371, distance: 132.5
click at [506, 371] on div "116 3 13:00 115 2 13:00 114 4 113 4 112 2 13:00 111 2 13:00 110 lock 4 109 lock…" at bounding box center [654, 334] width 952 height 404
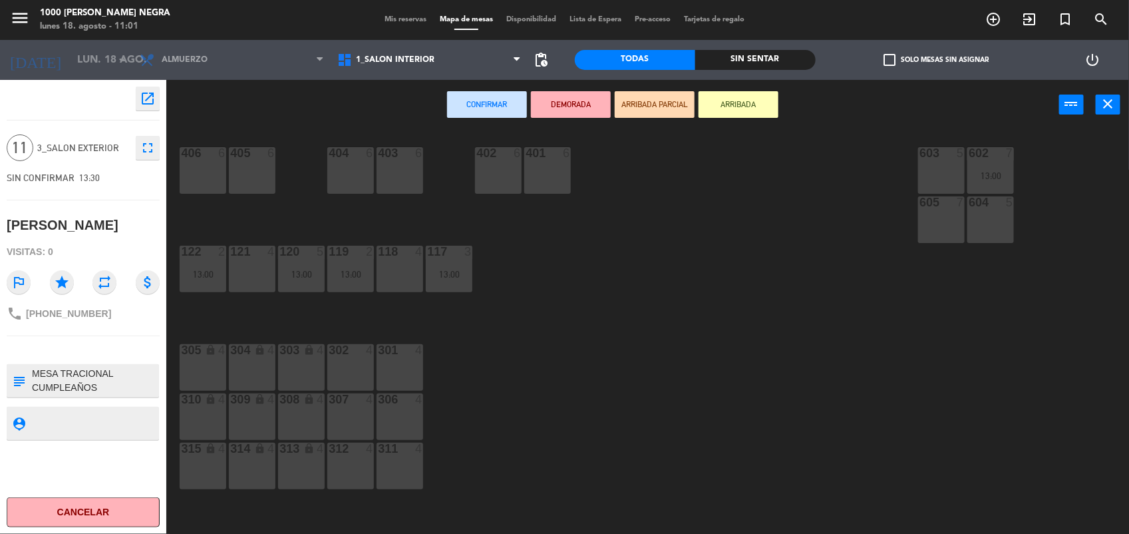
click at [406, 355] on div at bounding box center [400, 350] width 22 height 12
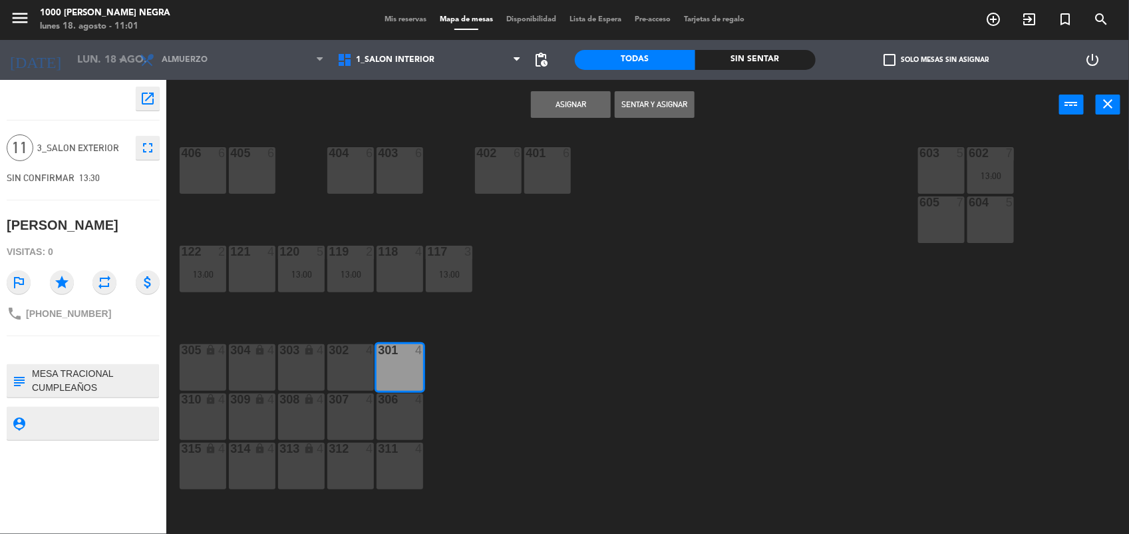
click at [356, 358] on div "302 4" at bounding box center [350, 367] width 47 height 47
click at [567, 108] on button "Asignar" at bounding box center [571, 104] width 80 height 27
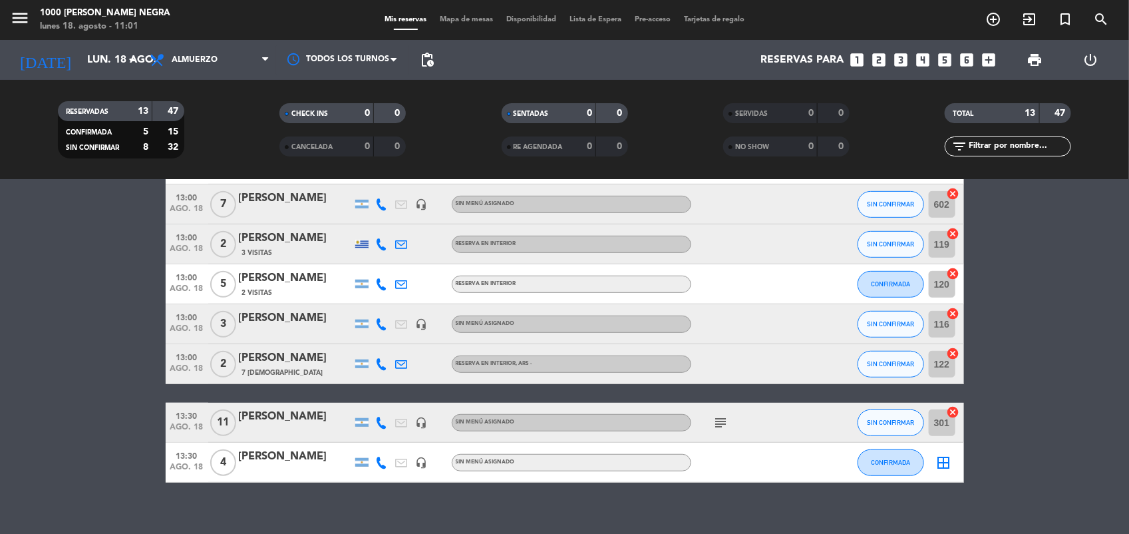
scroll to position [311, 0]
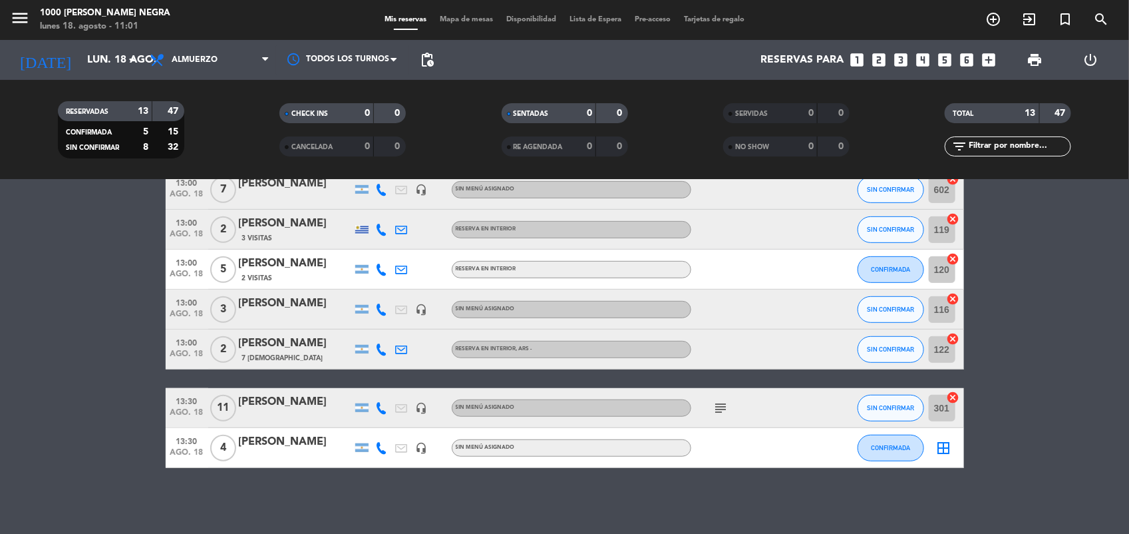
click at [939, 451] on icon "border_all" at bounding box center [944, 448] width 16 height 16
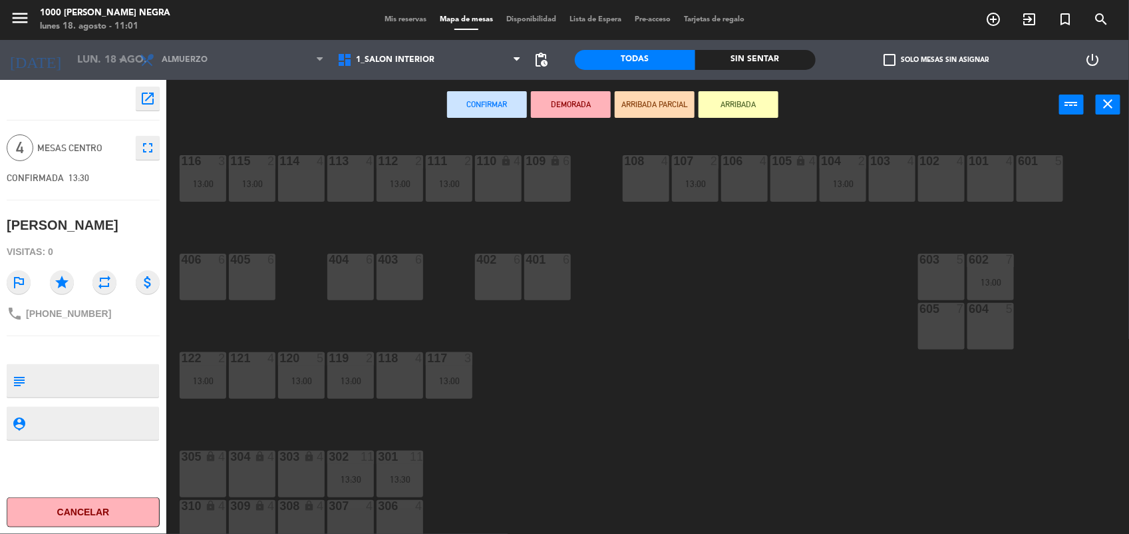
click at [317, 188] on div "114 4" at bounding box center [301, 178] width 47 height 47
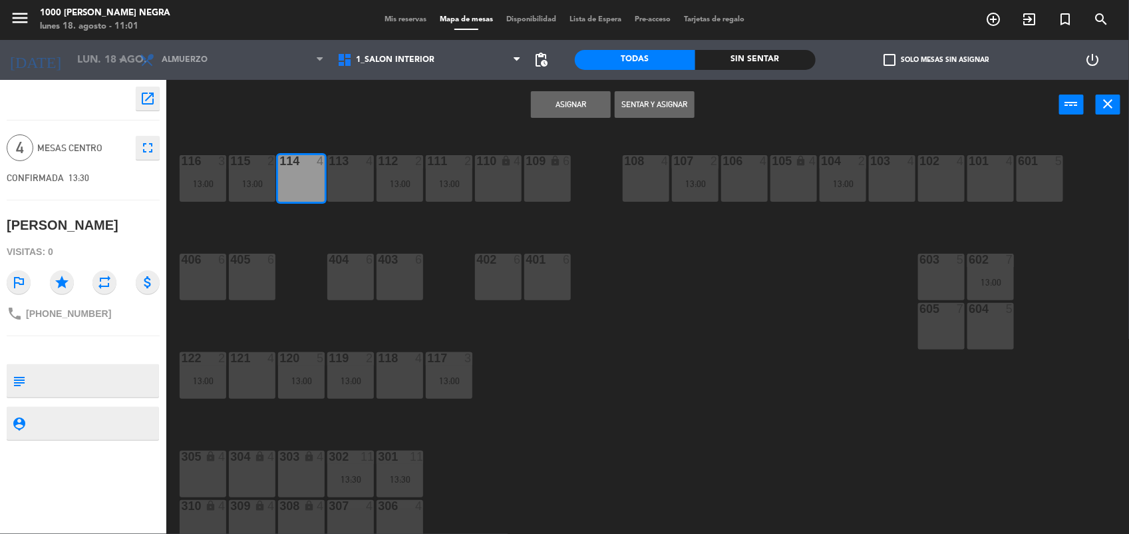
click at [589, 101] on button "Asignar" at bounding box center [571, 104] width 80 height 27
